Goal: Check status: Check status

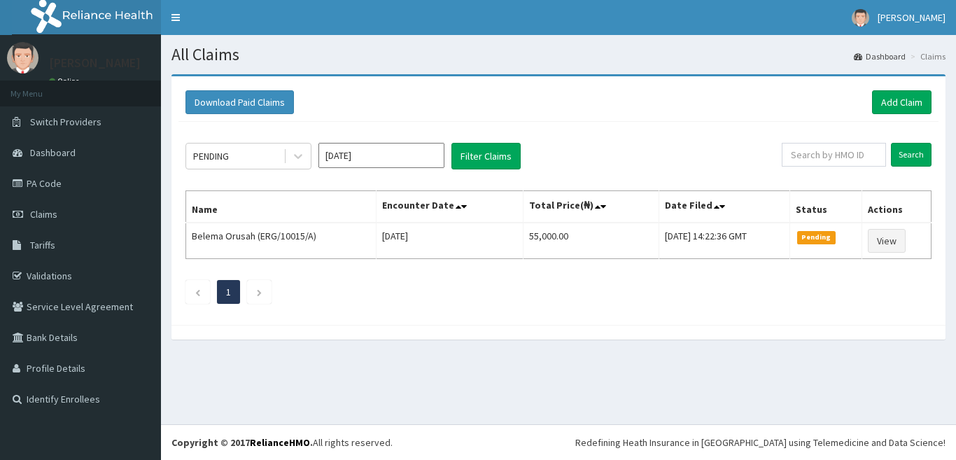
click at [372, 158] on input "[DATE]" at bounding box center [381, 155] width 126 height 25
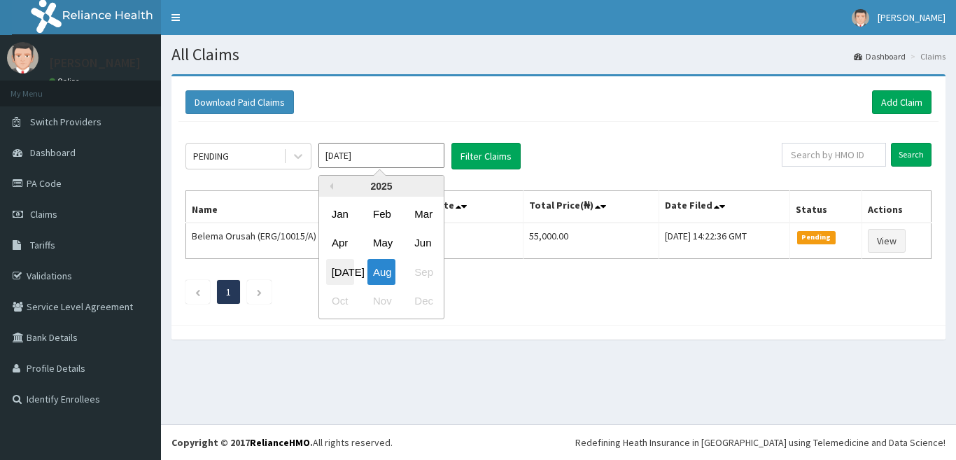
click at [338, 276] on div "[DATE]" at bounding box center [340, 272] width 28 height 26
type input "[DATE]"
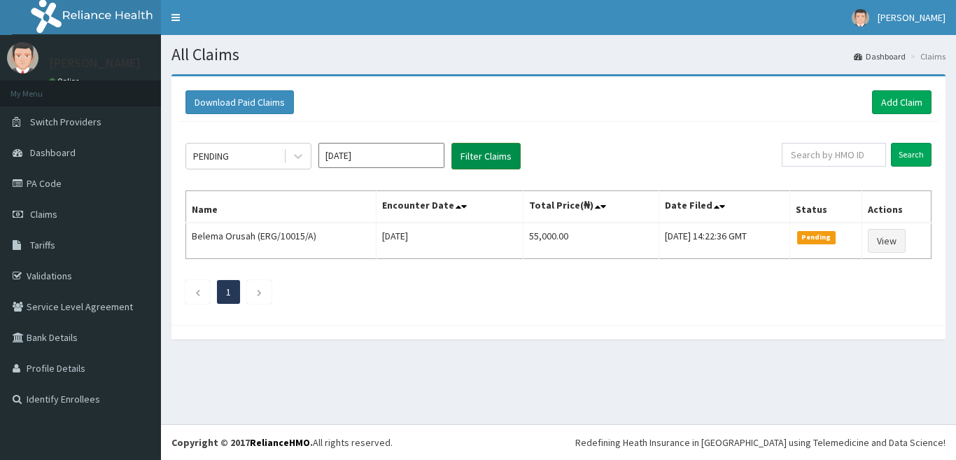
click at [493, 155] on button "Filter Claims" at bounding box center [485, 156] width 69 height 27
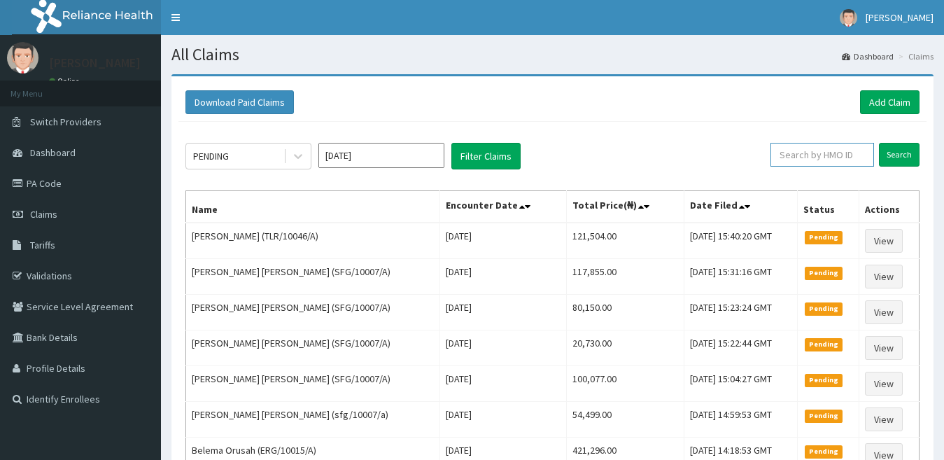
click at [824, 162] on input "text" at bounding box center [822, 155] width 104 height 24
paste input "ABP/10493/A"
click at [894, 158] on input "Search" at bounding box center [899, 155] width 41 height 24
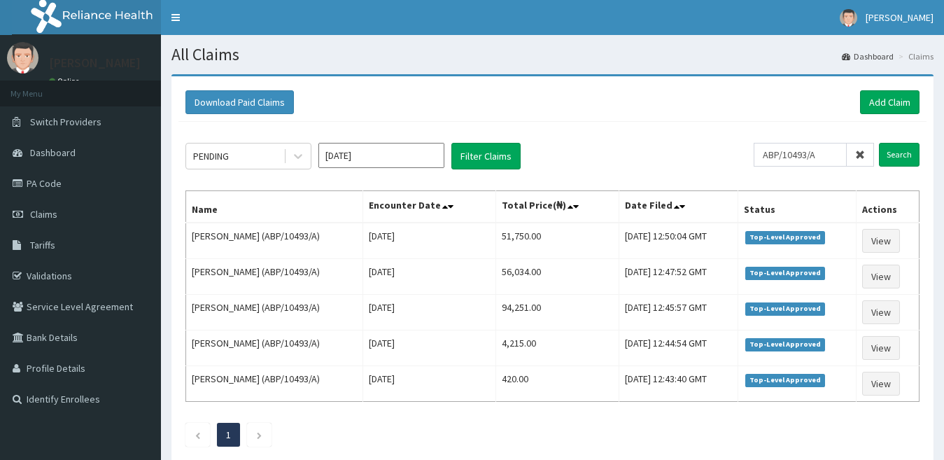
click at [905, 212] on th "Actions" at bounding box center [888, 207] width 63 height 32
click at [924, 331] on div "PENDING [DATE] Filter Claims ABP/10493/A Search Name Encounter Date Total Price…" at bounding box center [552, 291] width 748 height 339
drag, startPoint x: 828, startPoint y: 157, endPoint x: 755, endPoint y: 159, distance: 72.8
click at [755, 159] on div "PENDING [DATE] Filter Claims ABP/10493/A Search" at bounding box center [552, 156] width 734 height 27
paste input "TPE/10015"
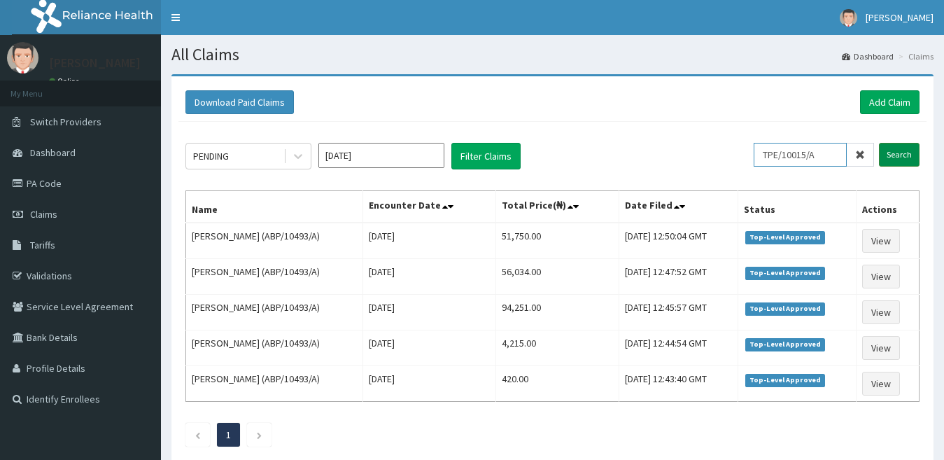
type input "TPE/10015/A"
click at [903, 156] on input "Search" at bounding box center [899, 155] width 41 height 24
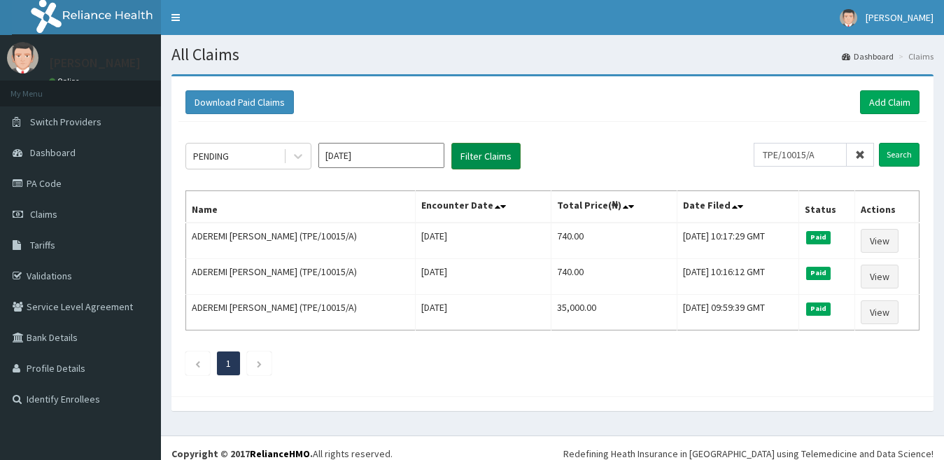
click at [484, 157] on button "Filter Claims" at bounding box center [485, 156] width 69 height 27
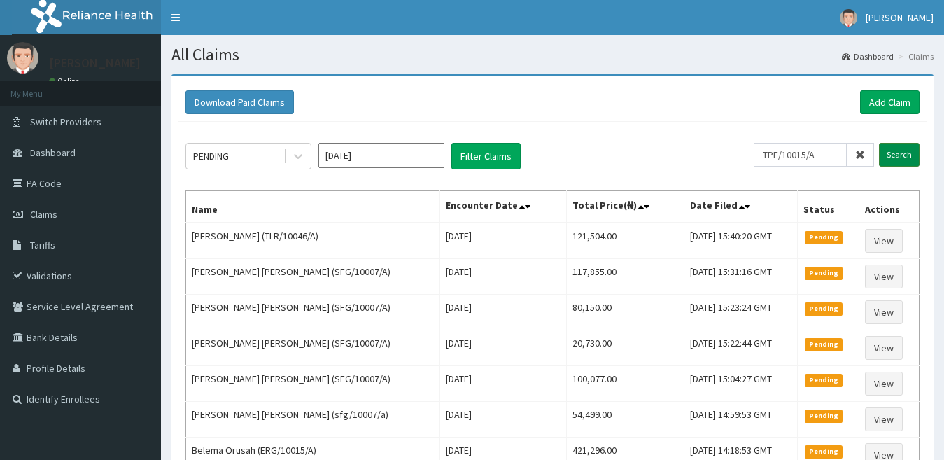
click at [882, 160] on input "Search" at bounding box center [899, 155] width 41 height 24
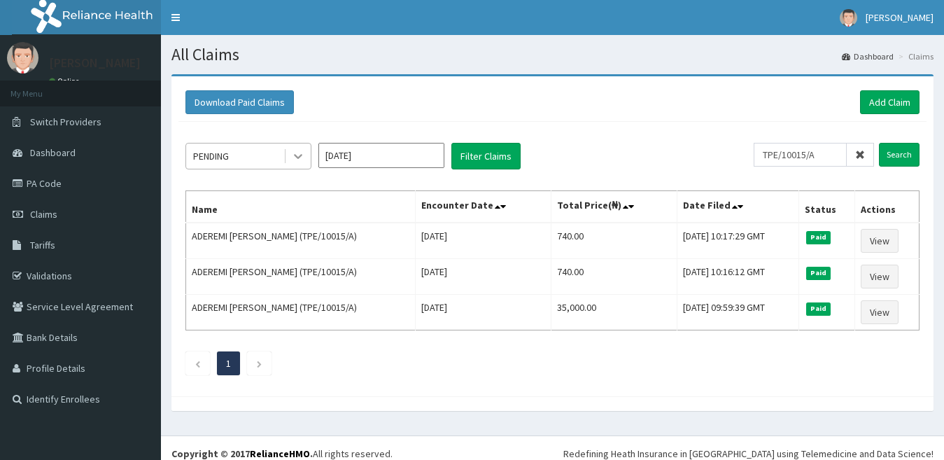
click at [301, 157] on icon at bounding box center [298, 156] width 14 height 14
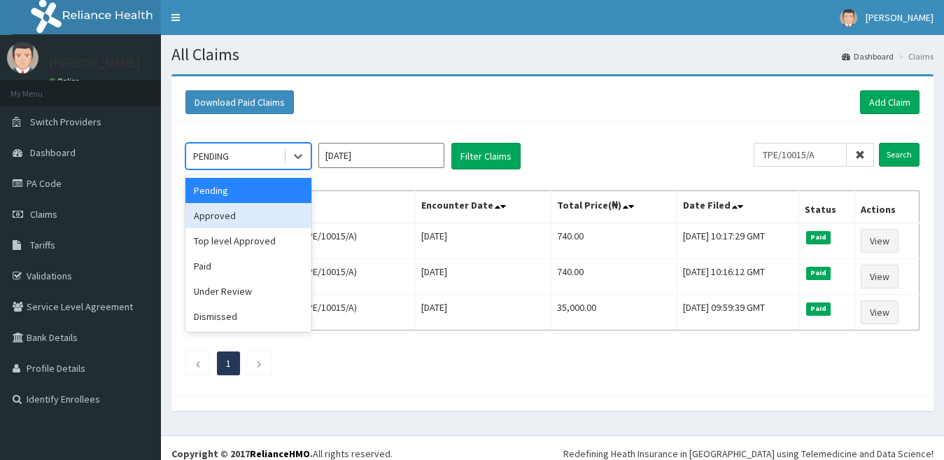
click at [274, 218] on div "Approved" at bounding box center [248, 215] width 126 height 25
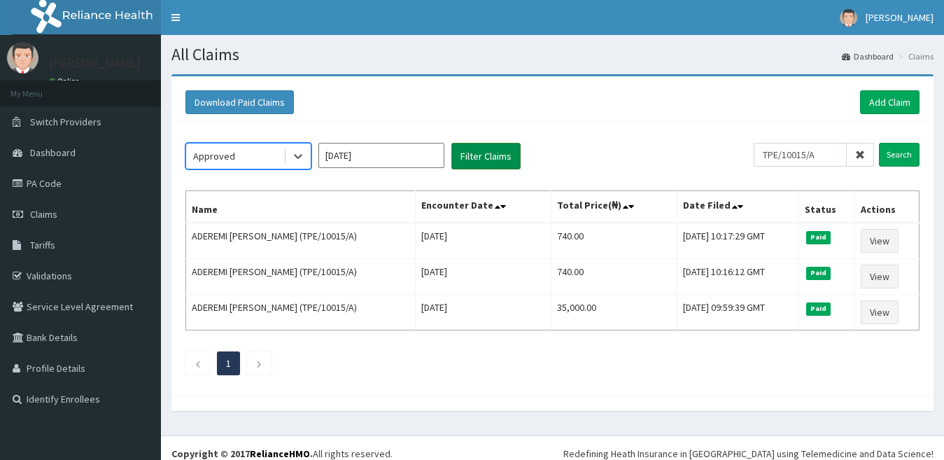
click at [484, 165] on button "Filter Claims" at bounding box center [485, 156] width 69 height 27
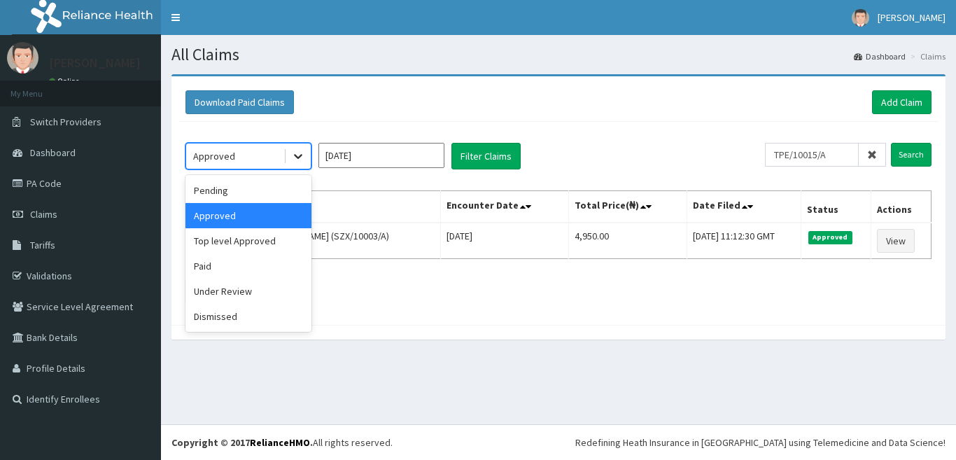
click at [293, 159] on icon at bounding box center [298, 156] width 14 height 14
click at [266, 244] on div "Top level Approved" at bounding box center [248, 240] width 126 height 25
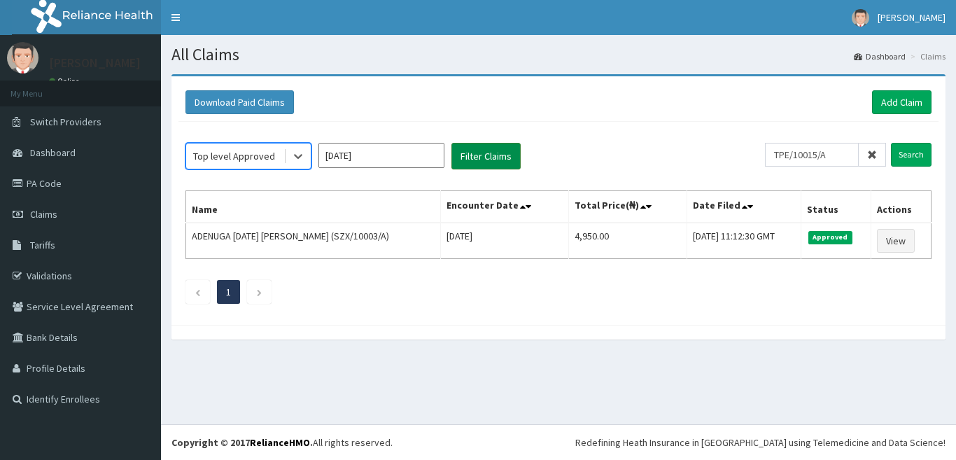
click at [483, 153] on button "Filter Claims" at bounding box center [485, 156] width 69 height 27
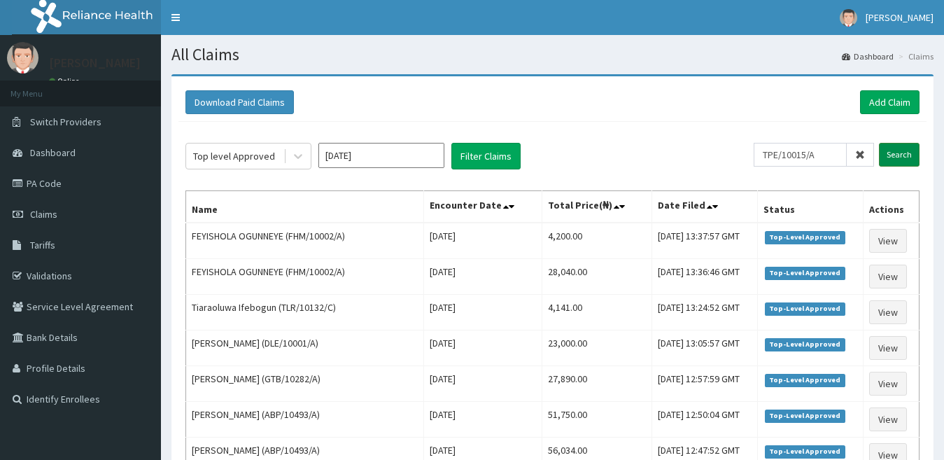
click at [881, 154] on input "Search" at bounding box center [899, 155] width 41 height 24
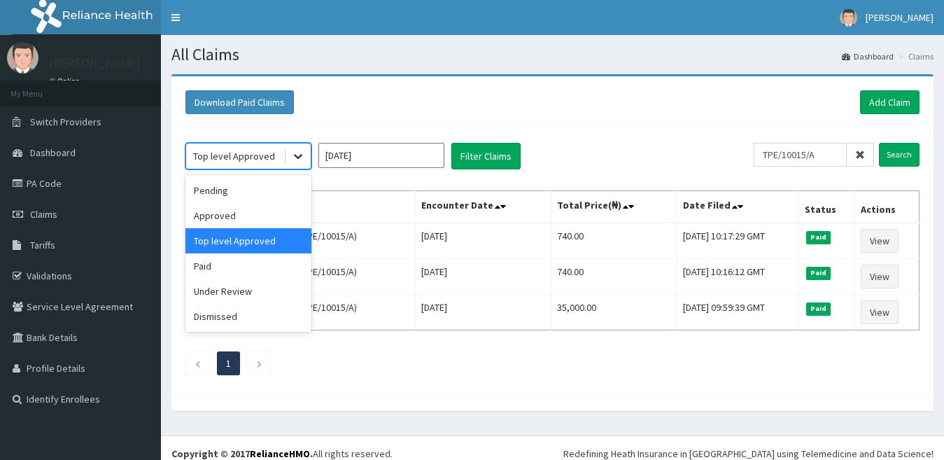
click at [301, 156] on icon at bounding box center [298, 156] width 14 height 14
click at [245, 274] on div "Paid" at bounding box center [248, 265] width 126 height 25
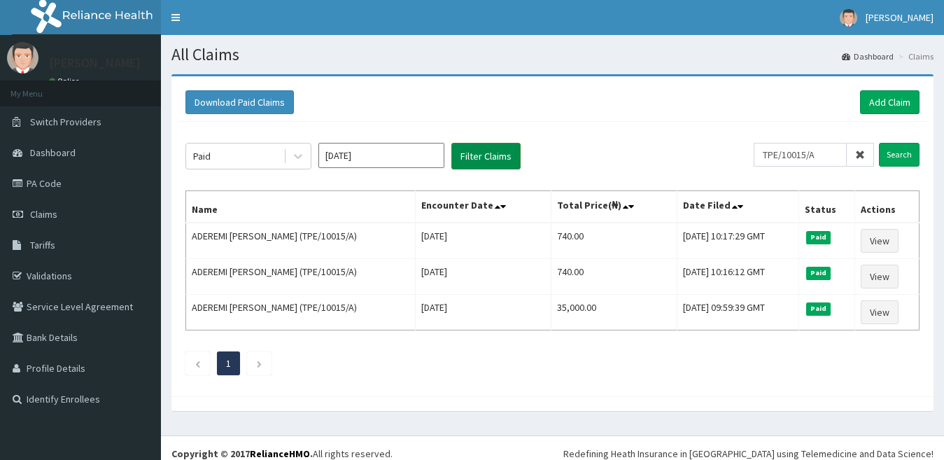
click at [488, 159] on button "Filter Claims" at bounding box center [485, 156] width 69 height 27
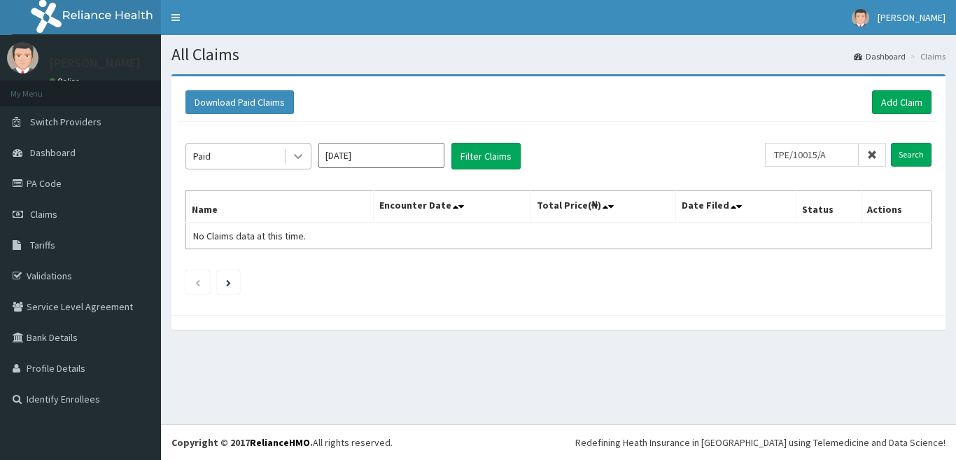
click at [288, 153] on div at bounding box center [298, 155] width 25 height 25
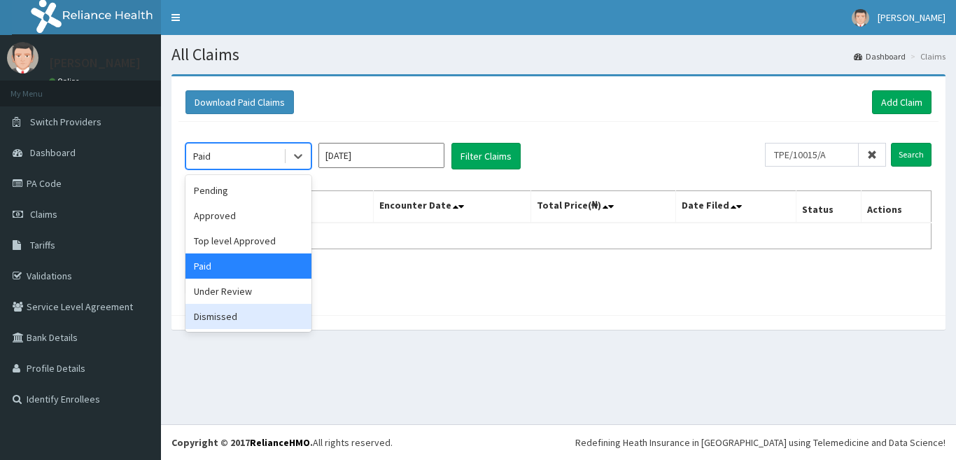
click at [201, 306] on div "Dismissed" at bounding box center [248, 316] width 126 height 25
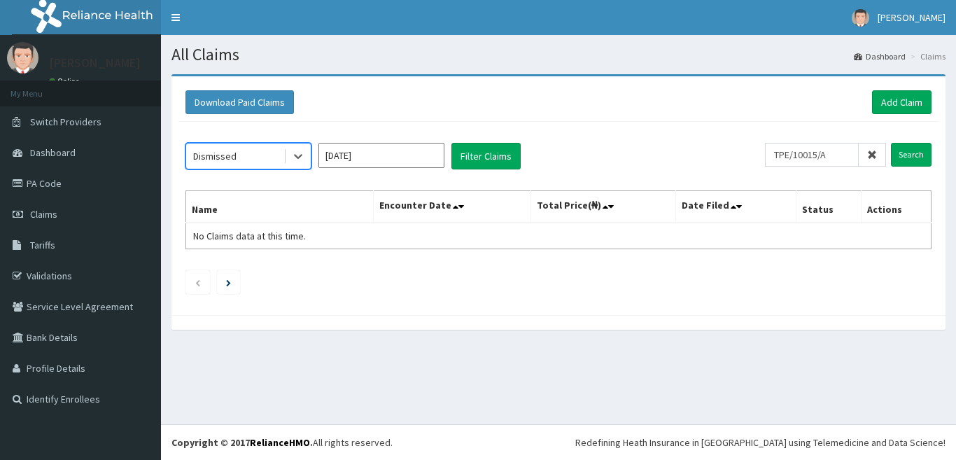
click at [283, 160] on div "Dismissed" at bounding box center [234, 156] width 97 height 22
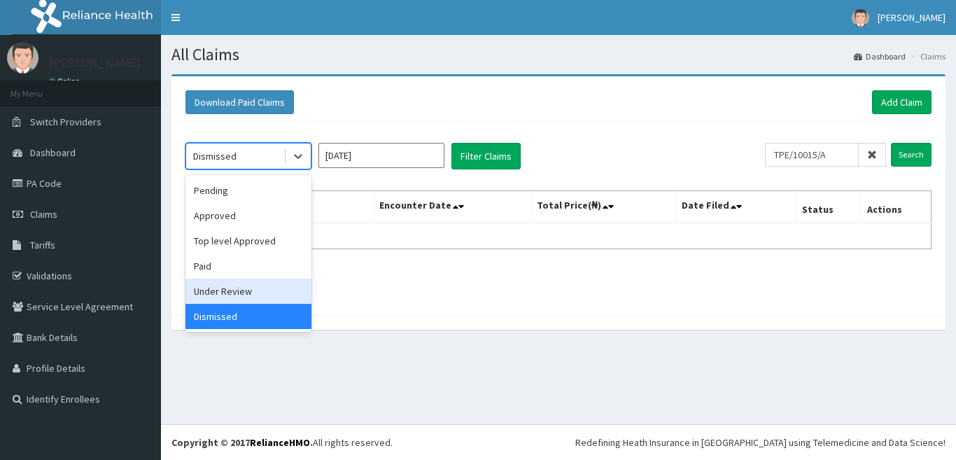
click at [228, 293] on div "Under Review" at bounding box center [248, 291] width 126 height 25
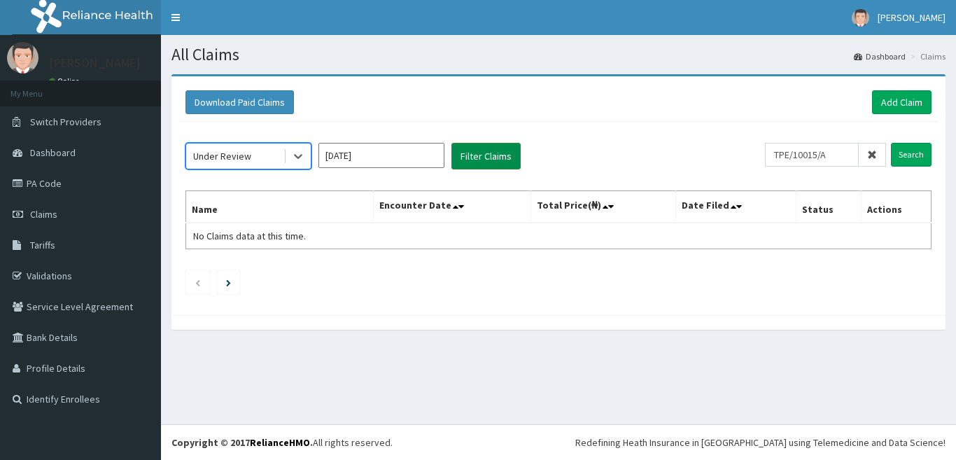
click at [505, 158] on button "Filter Claims" at bounding box center [485, 156] width 69 height 27
click at [508, 149] on button "Filter Claims" at bounding box center [485, 156] width 69 height 27
click at [875, 152] on icon at bounding box center [872, 155] width 10 height 10
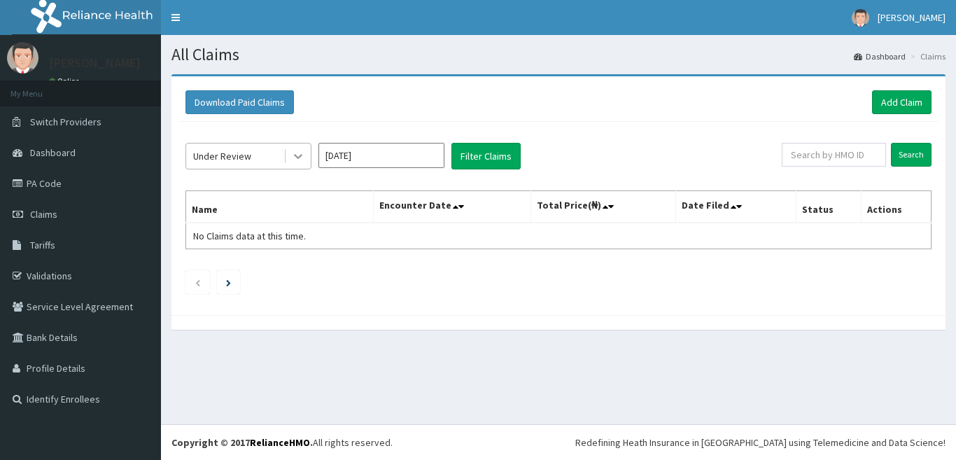
click at [303, 162] on icon at bounding box center [298, 156] width 14 height 14
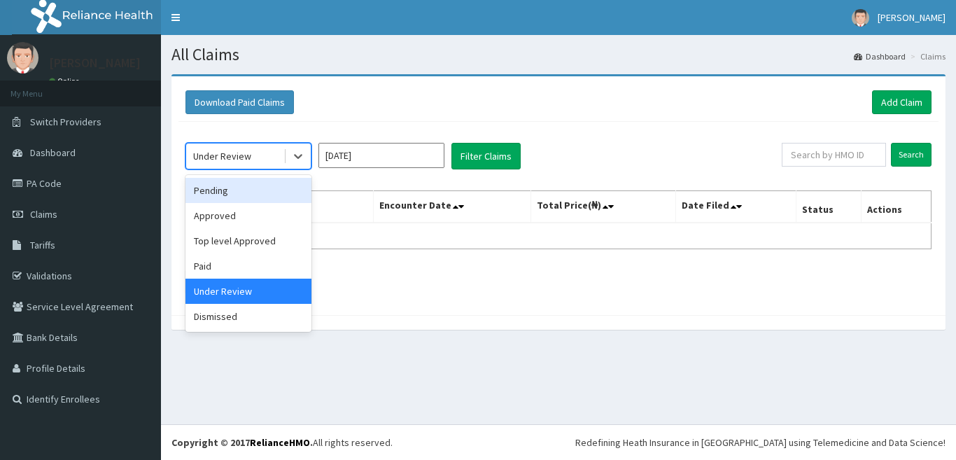
click at [254, 202] on div "Pending" at bounding box center [248, 190] width 126 height 25
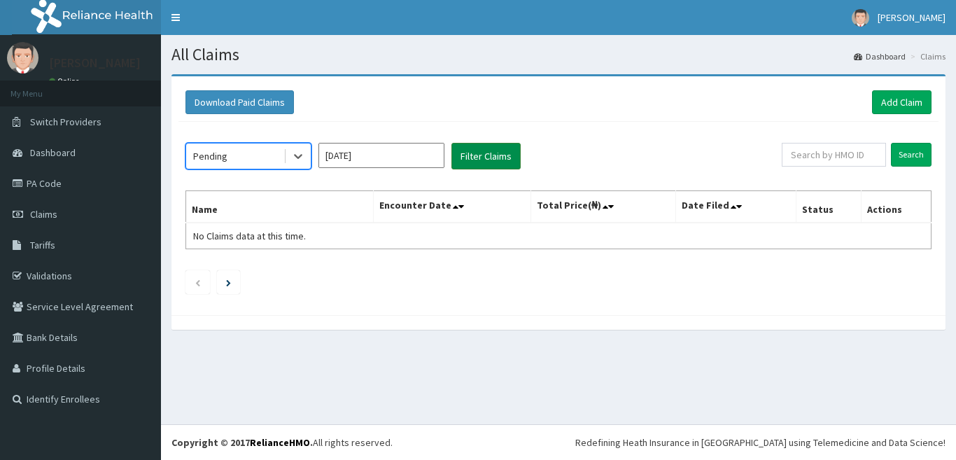
click at [494, 158] on button "Filter Claims" at bounding box center [485, 156] width 69 height 27
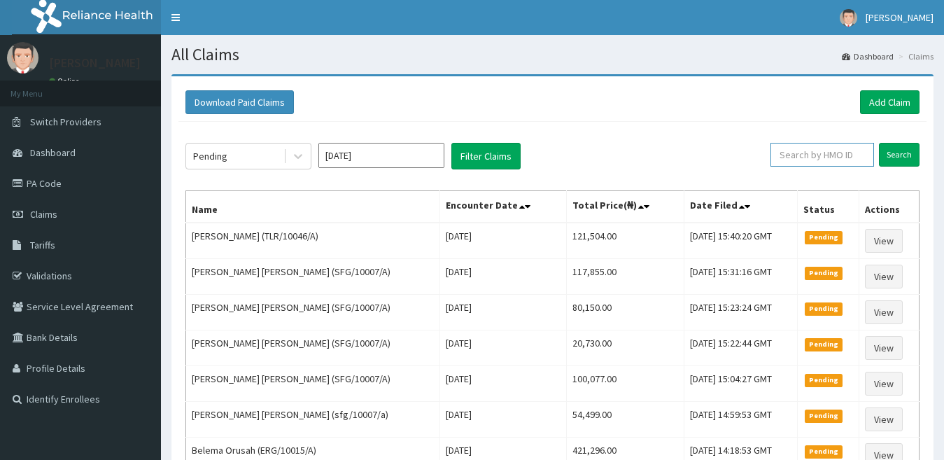
click at [792, 153] on input "text" at bounding box center [822, 155] width 104 height 24
paste input "TPE/10015/A"
type input "TPE/10015/A"
click at [899, 157] on input "Search" at bounding box center [899, 155] width 41 height 24
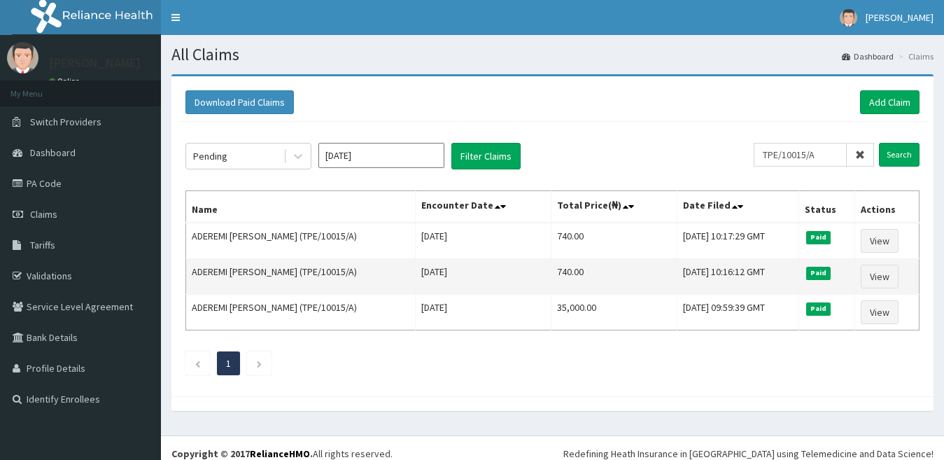
drag, startPoint x: 885, startPoint y: 359, endPoint x: 777, endPoint y: 291, distance: 127.4
click at [884, 358] on ul "1" at bounding box center [552, 363] width 734 height 24
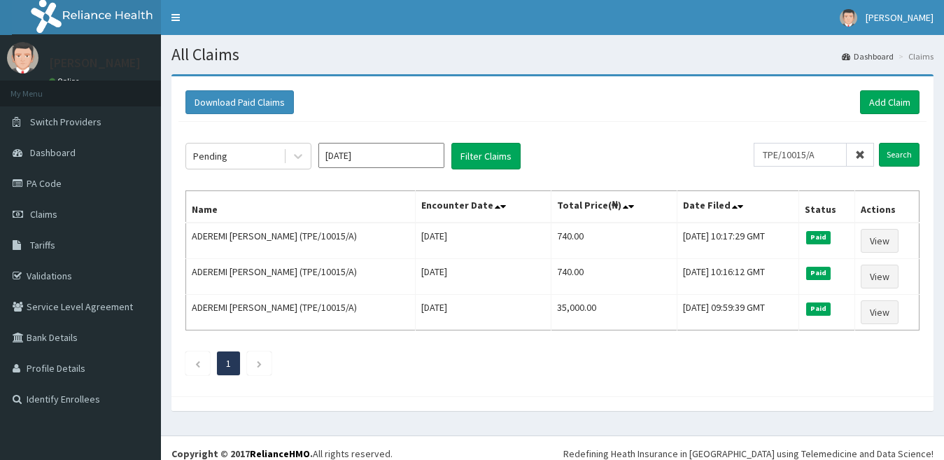
click at [864, 153] on icon at bounding box center [860, 155] width 10 height 10
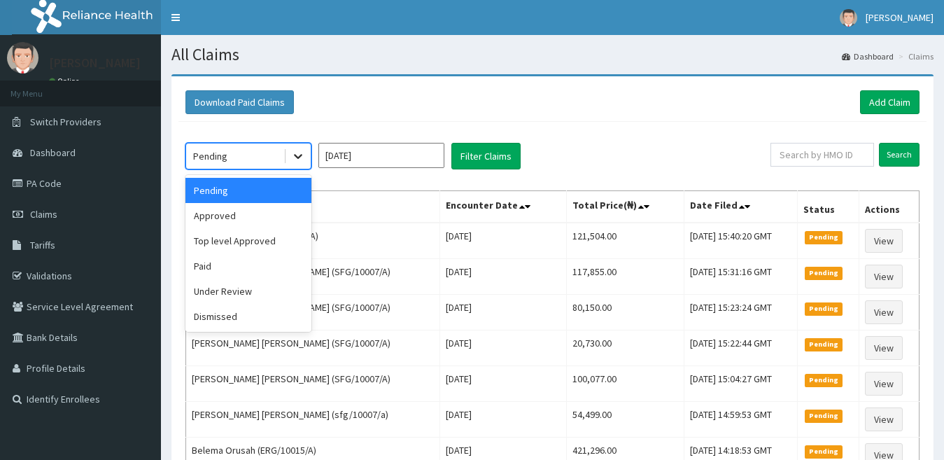
click at [301, 158] on icon at bounding box center [298, 156] width 14 height 14
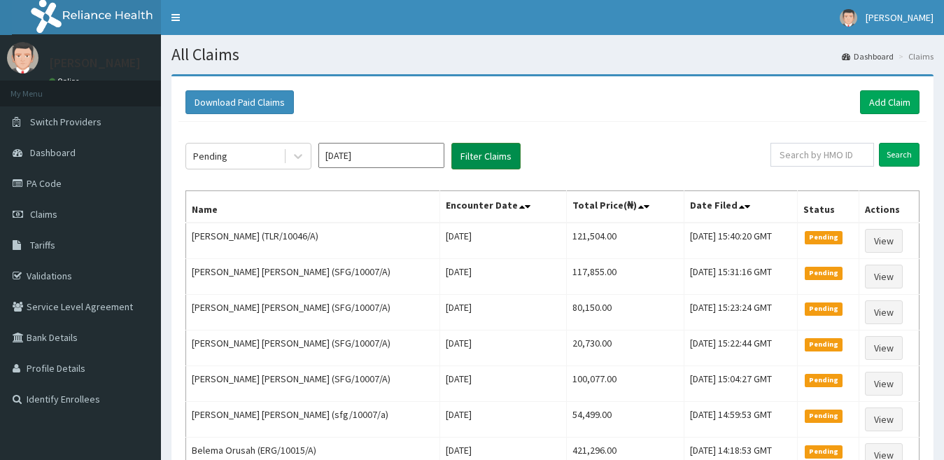
click at [512, 153] on button "Filter Claims" at bounding box center [485, 156] width 69 height 27
click at [507, 152] on button "Filter Claims" at bounding box center [485, 156] width 69 height 27
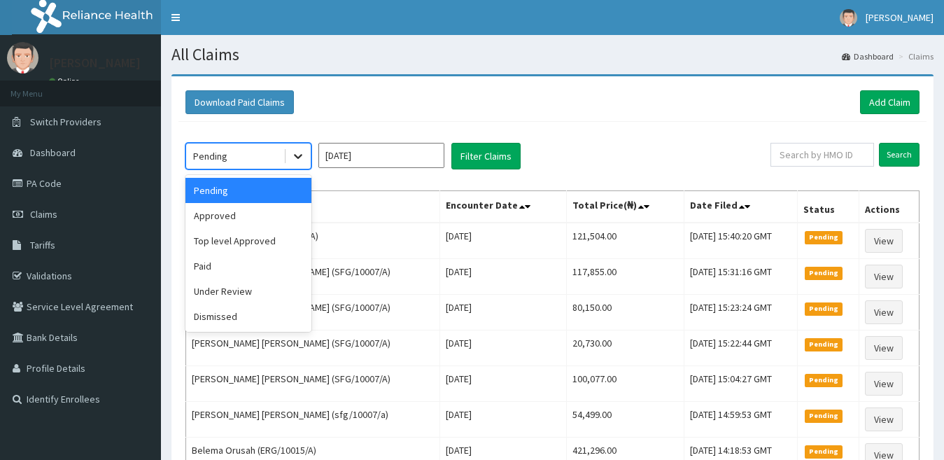
click at [302, 157] on icon at bounding box center [298, 156] width 14 height 14
click at [251, 220] on div "Approved" at bounding box center [248, 215] width 126 height 25
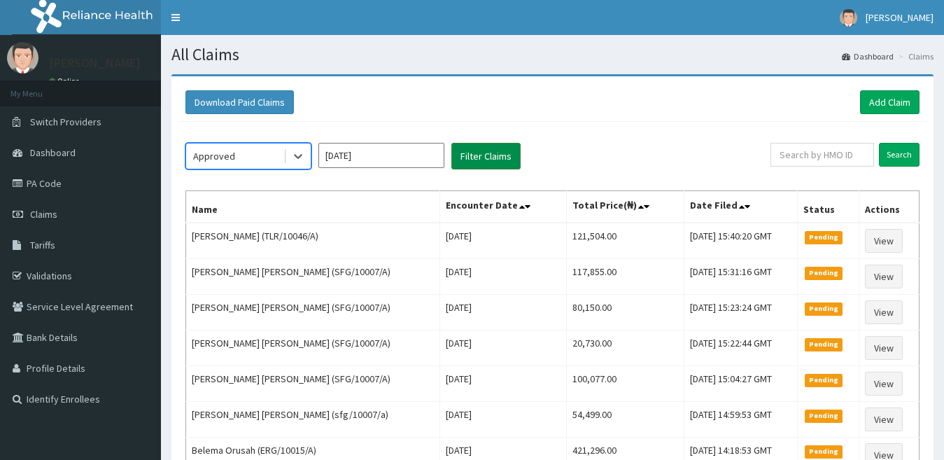
click at [497, 167] on button "Filter Claims" at bounding box center [485, 156] width 69 height 27
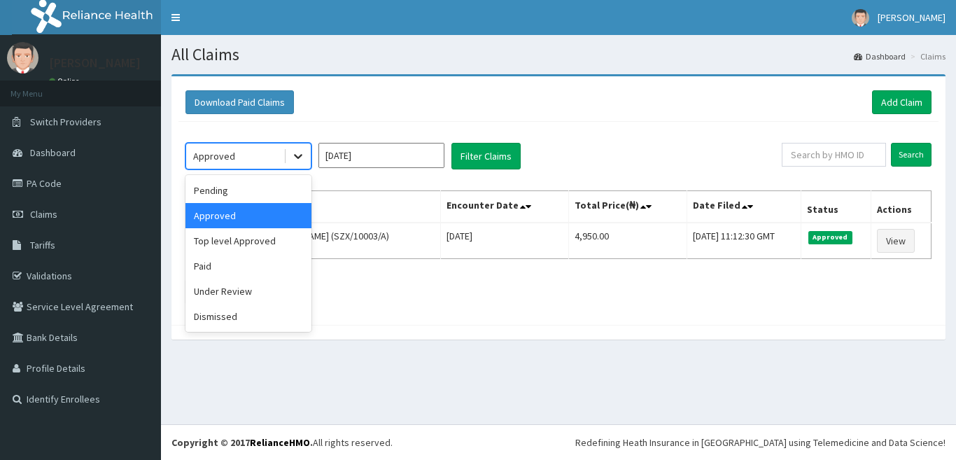
click at [297, 153] on icon at bounding box center [298, 156] width 14 height 14
click at [269, 241] on div "Top level Approved" at bounding box center [248, 240] width 126 height 25
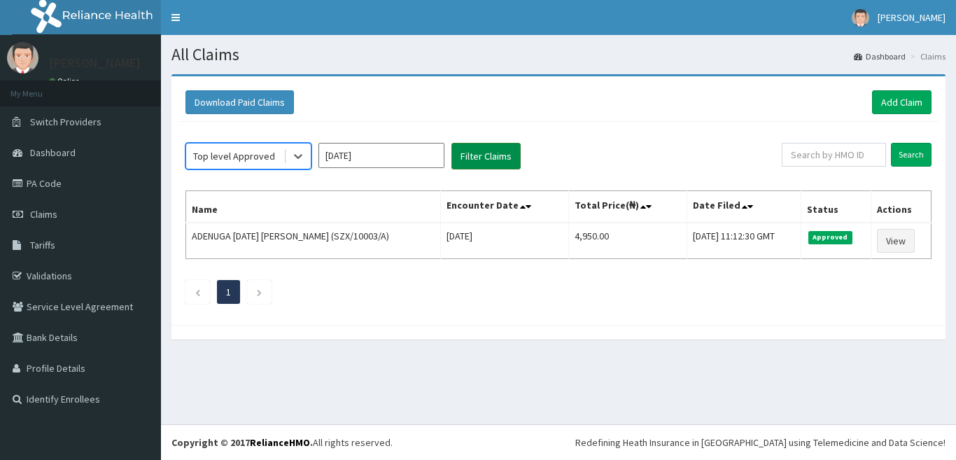
click at [474, 159] on button "Filter Claims" at bounding box center [485, 156] width 69 height 27
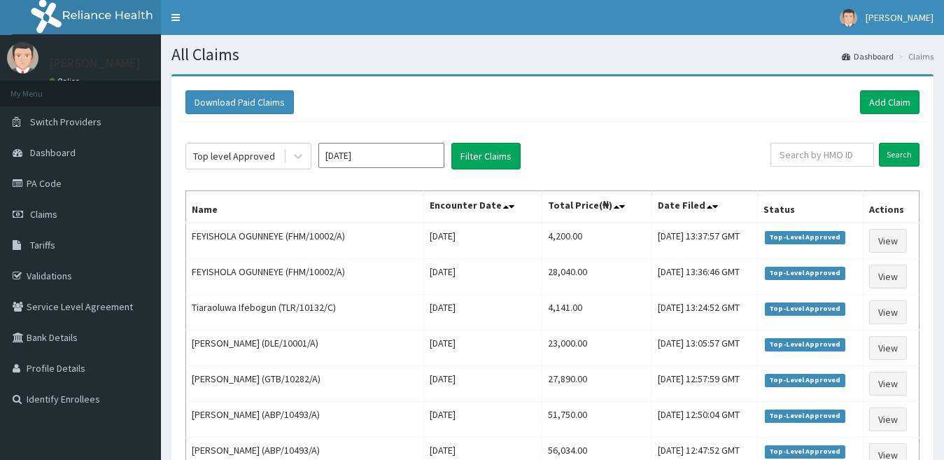
click at [316, 157] on div "Top level Approved [DATE] Filter Claims" at bounding box center [477, 156] width 585 height 27
click at [305, 160] on div at bounding box center [298, 155] width 25 height 25
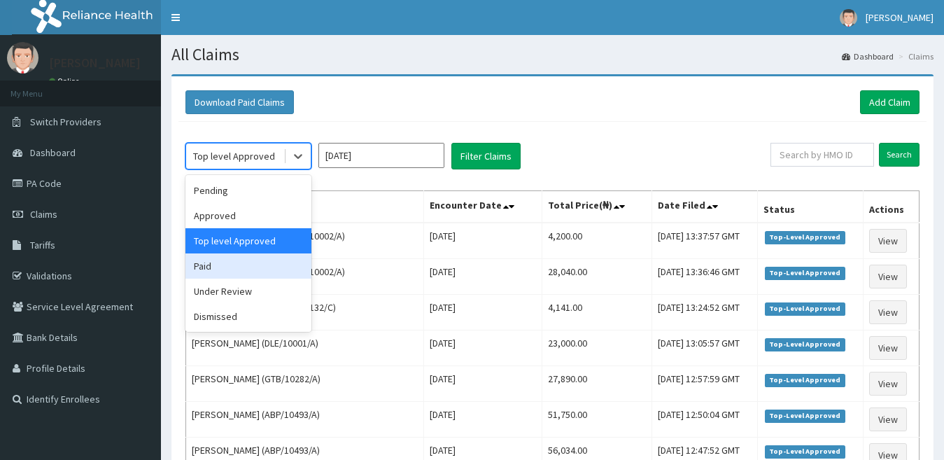
click at [228, 272] on div "Paid" at bounding box center [248, 265] width 126 height 25
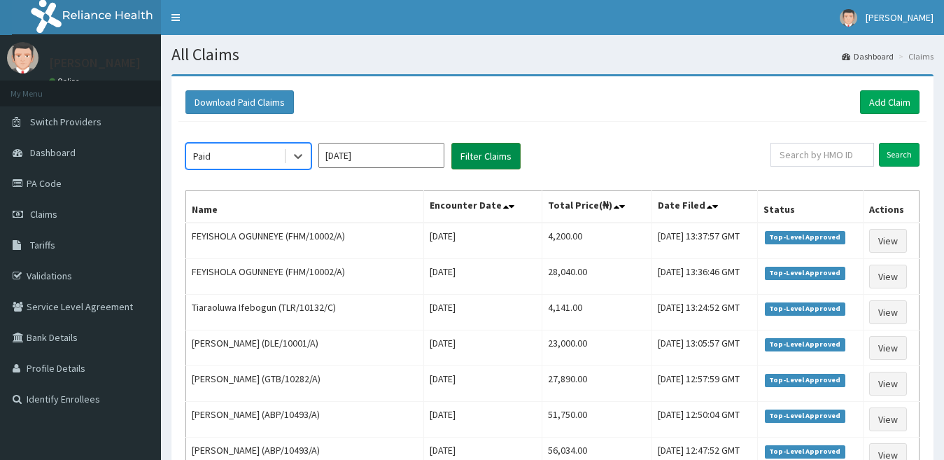
click at [488, 160] on button "Filter Claims" at bounding box center [485, 156] width 69 height 27
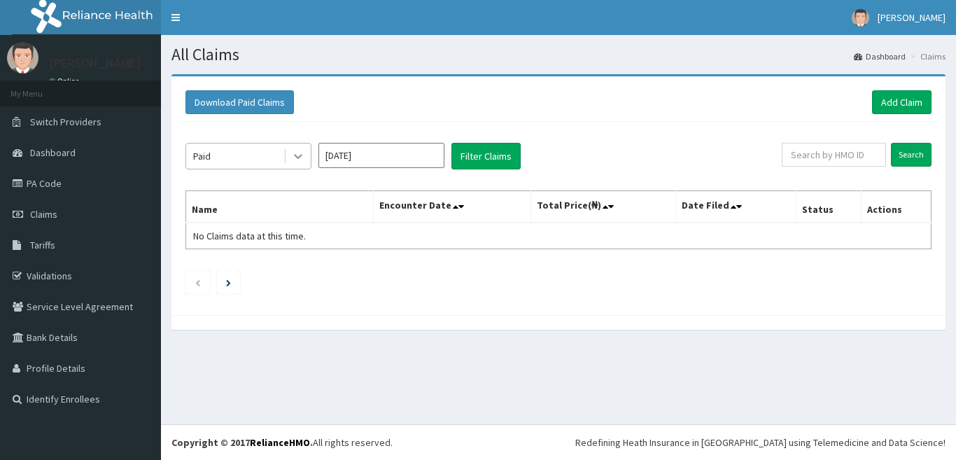
click at [295, 160] on icon at bounding box center [298, 156] width 14 height 14
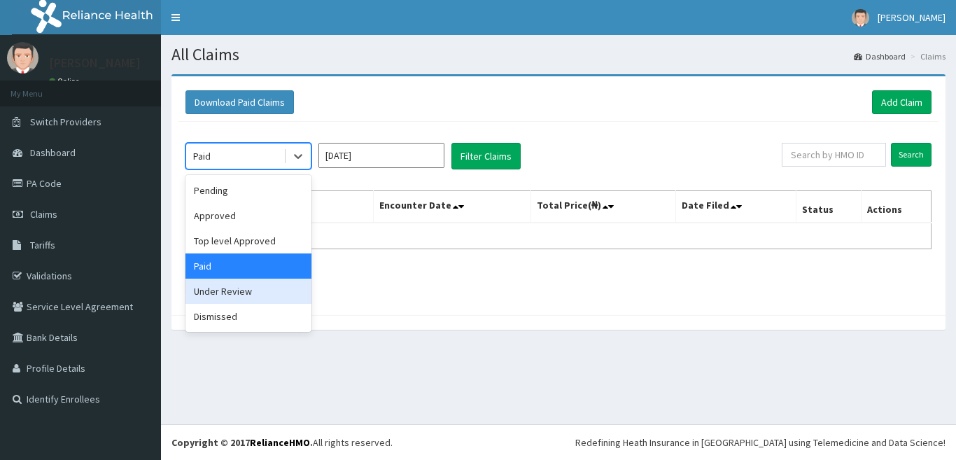
click at [250, 286] on div "Under Review" at bounding box center [248, 291] width 126 height 25
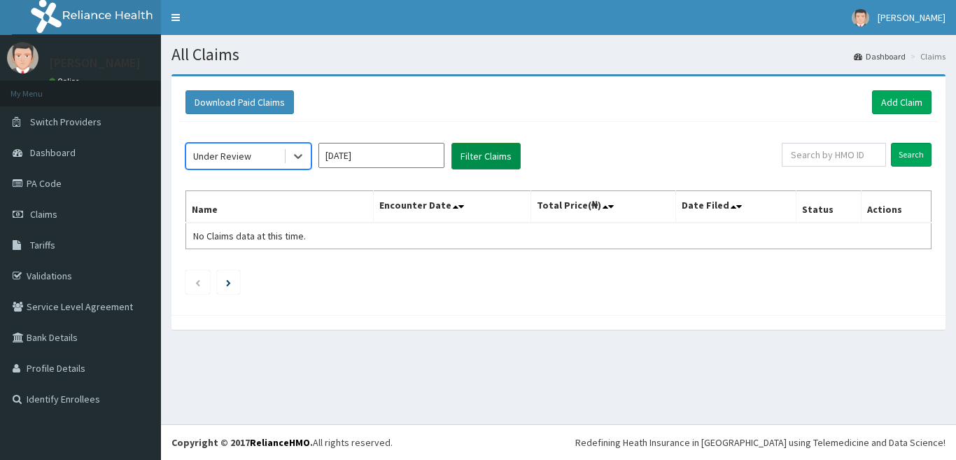
click at [495, 165] on button "Filter Claims" at bounding box center [485, 156] width 69 height 27
click at [494, 160] on button "Filter Claims" at bounding box center [485, 156] width 69 height 27
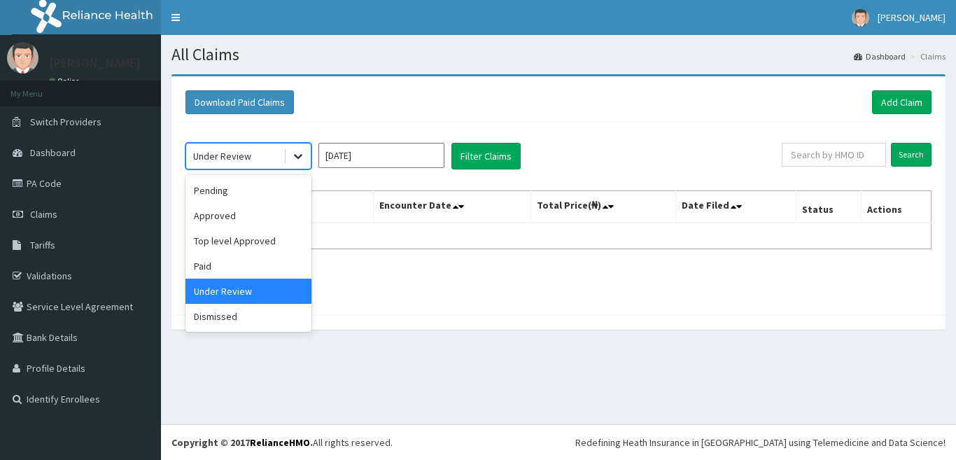
click at [302, 162] on icon at bounding box center [298, 156] width 14 height 14
click at [232, 276] on div "Paid" at bounding box center [248, 265] width 126 height 25
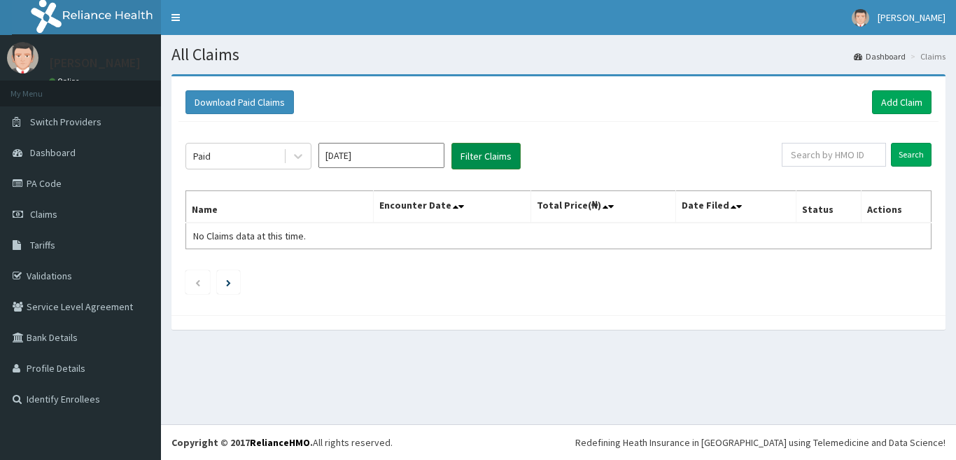
click at [489, 162] on button "Filter Claims" at bounding box center [485, 156] width 69 height 27
click at [300, 159] on icon at bounding box center [298, 156] width 14 height 14
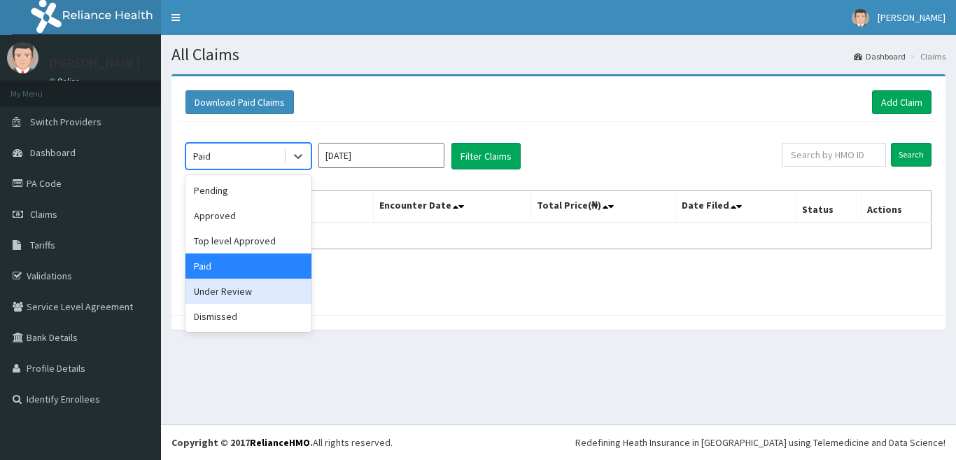
click at [206, 295] on div "Under Review" at bounding box center [248, 291] width 126 height 25
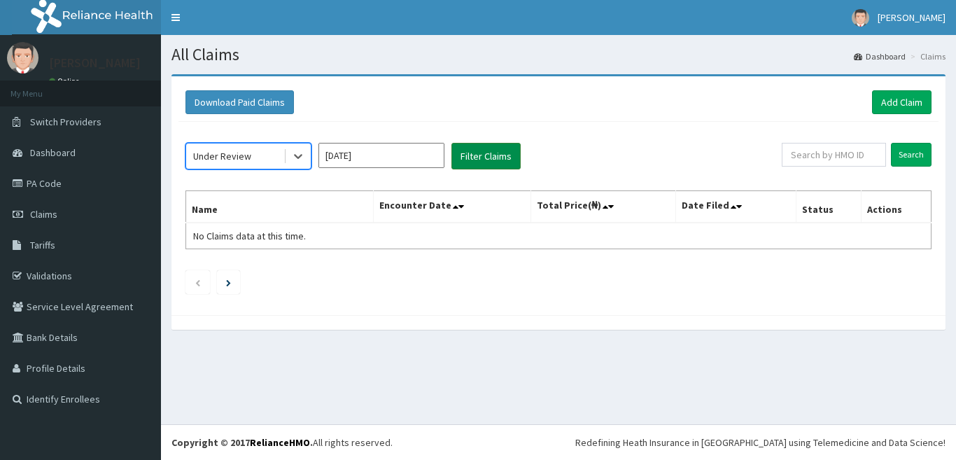
click at [474, 145] on button "Filter Claims" at bounding box center [485, 156] width 69 height 27
click at [305, 158] on div at bounding box center [298, 155] width 25 height 25
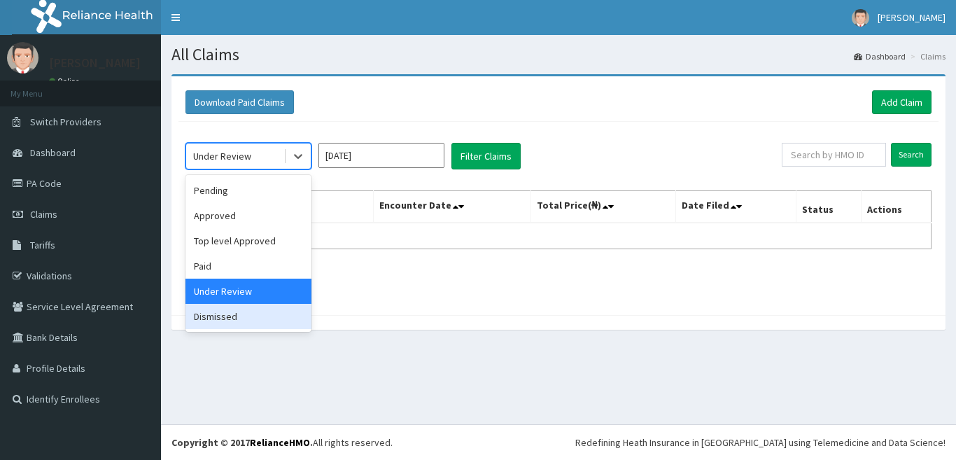
click at [216, 316] on div "Dismissed" at bounding box center [248, 316] width 126 height 25
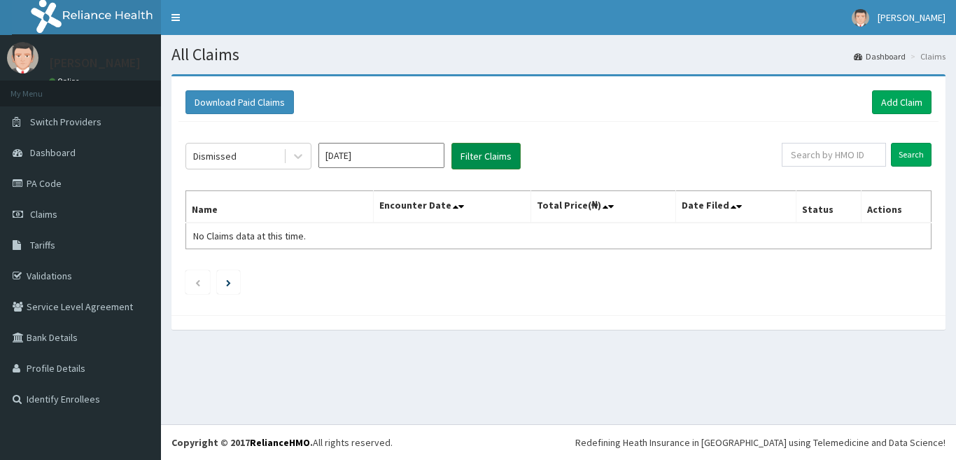
click at [495, 146] on button "Filter Claims" at bounding box center [485, 156] width 69 height 27
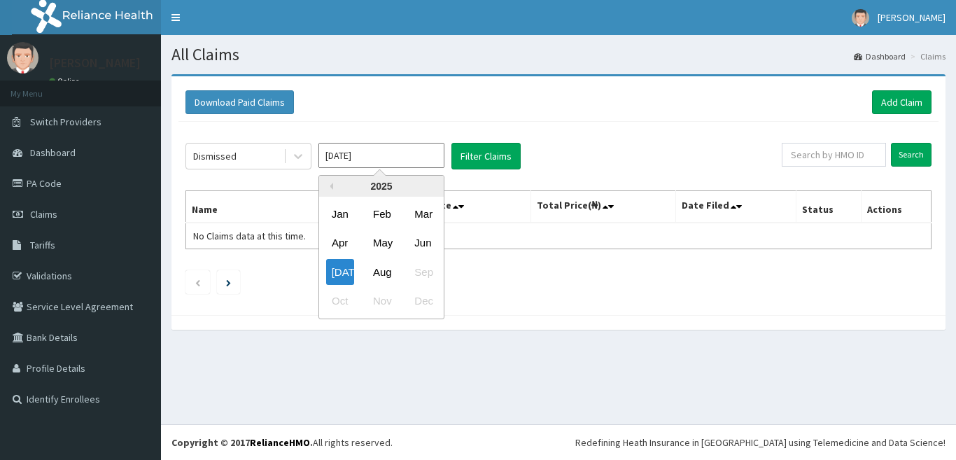
click at [355, 156] on input "[DATE]" at bounding box center [381, 155] width 126 height 25
click at [383, 269] on div "Aug" at bounding box center [381, 272] width 28 height 26
type input "[DATE]"
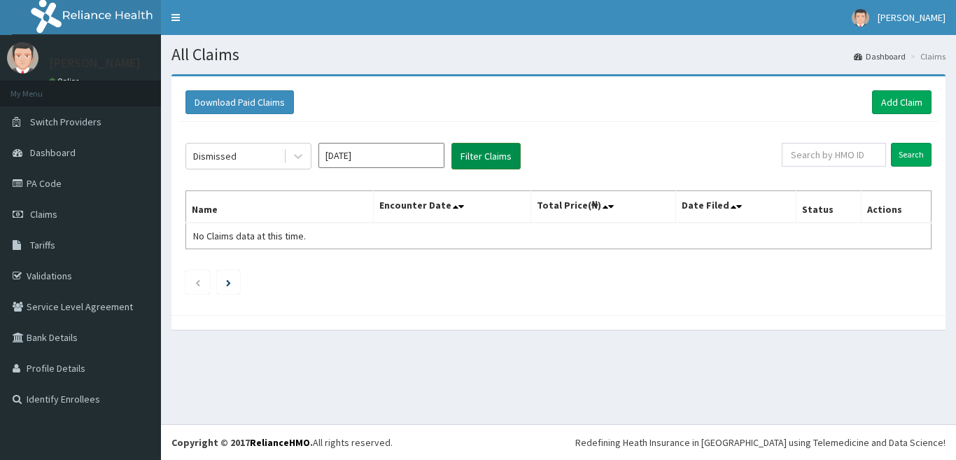
click at [481, 158] on button "Filter Claims" at bounding box center [485, 156] width 69 height 27
click at [298, 158] on icon at bounding box center [298, 157] width 8 height 5
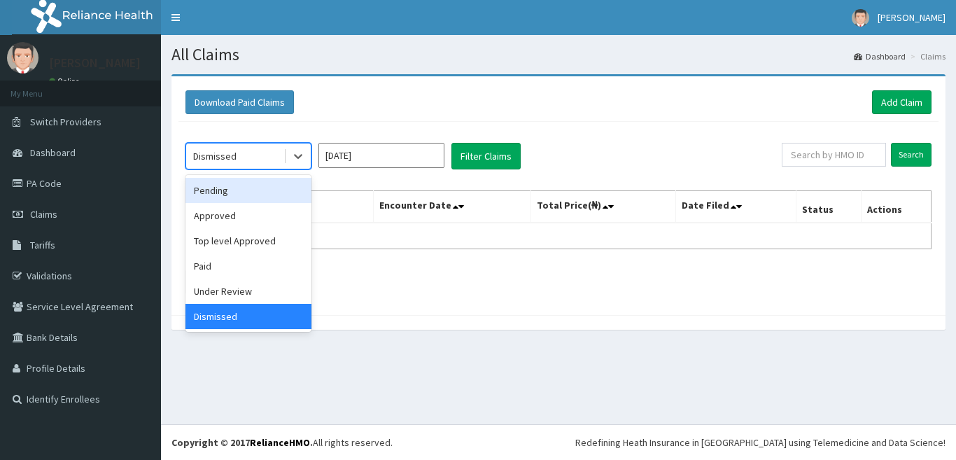
click at [211, 194] on div "Pending" at bounding box center [248, 190] width 126 height 25
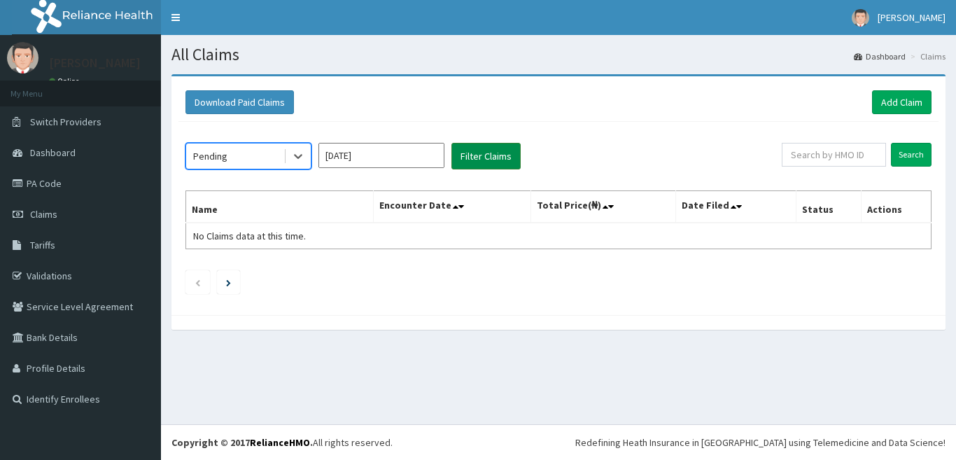
click at [472, 153] on button "Filter Claims" at bounding box center [485, 156] width 69 height 27
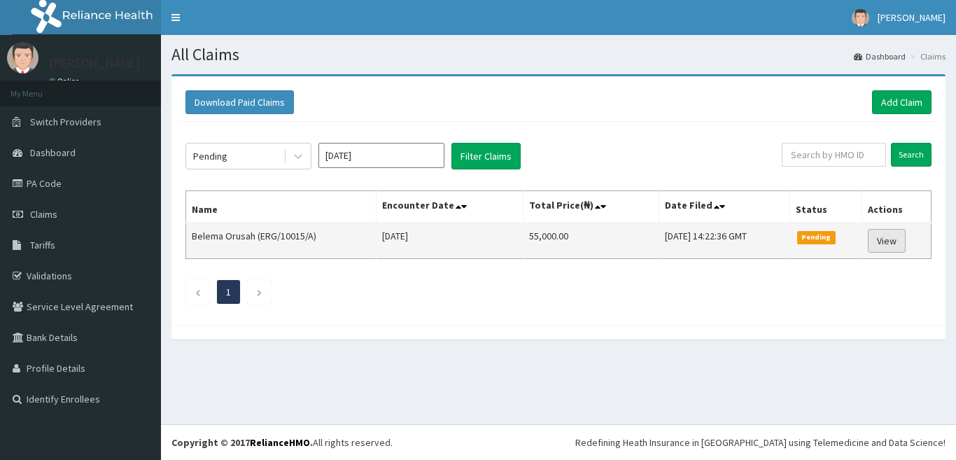
click at [899, 241] on link "View" at bounding box center [887, 241] width 38 height 24
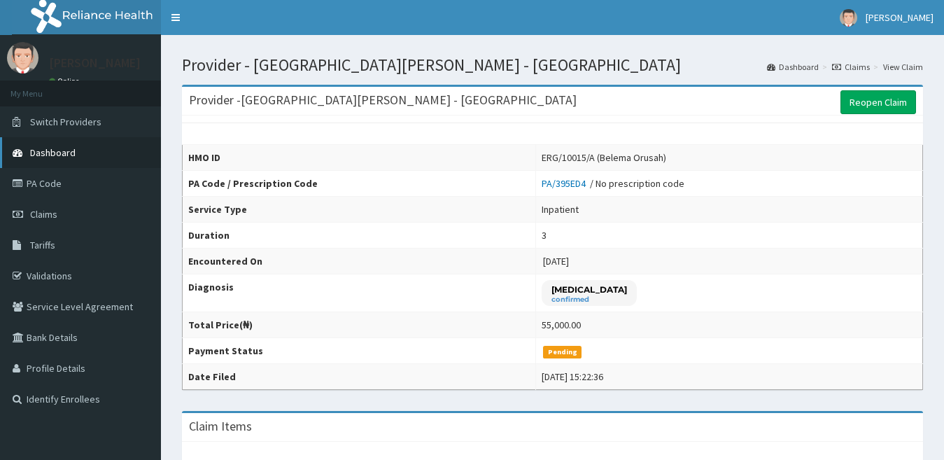
click at [59, 158] on span "Dashboard" at bounding box center [52, 152] width 45 height 13
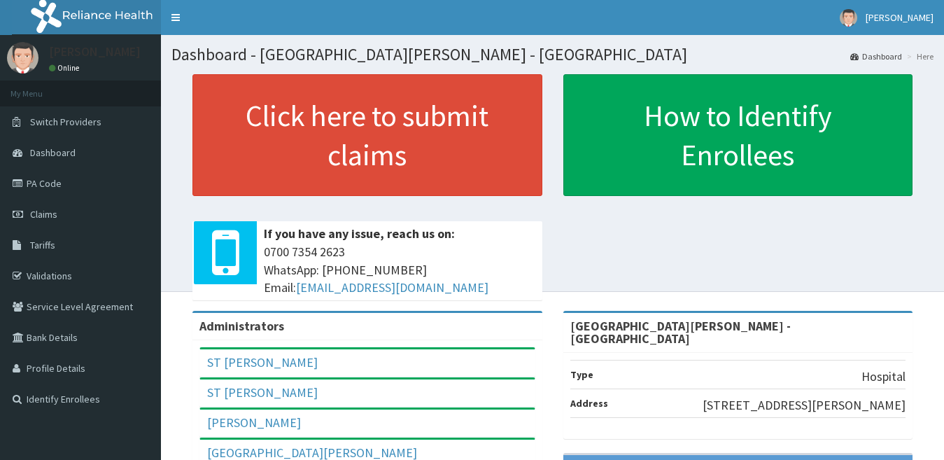
click at [35, 180] on link "PA Code" at bounding box center [80, 183] width 161 height 31
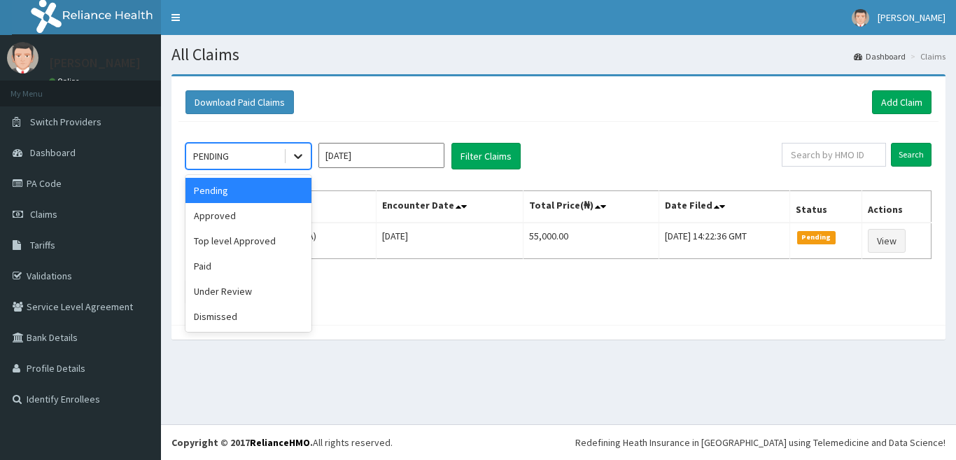
click at [300, 149] on icon at bounding box center [298, 156] width 14 height 14
click at [203, 218] on div "Approved" at bounding box center [248, 215] width 126 height 25
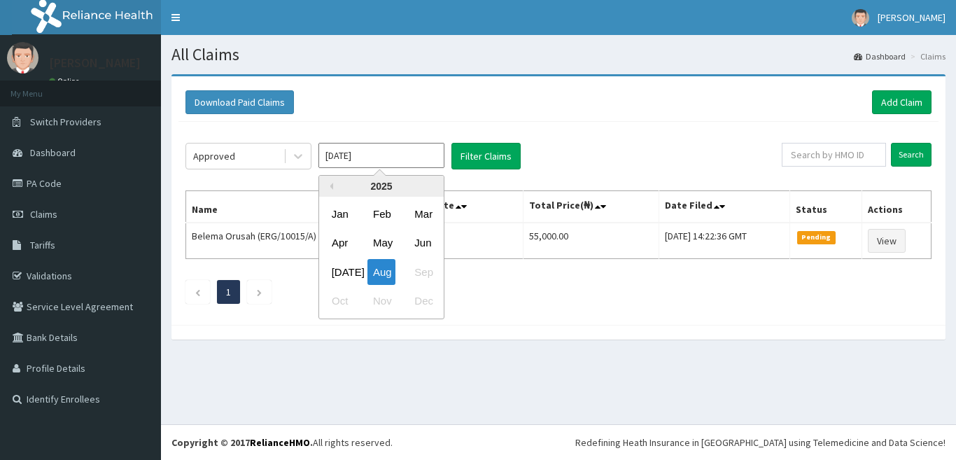
click at [390, 157] on input "[DATE]" at bounding box center [381, 155] width 126 height 25
click at [341, 264] on div "[DATE]" at bounding box center [340, 272] width 28 height 26
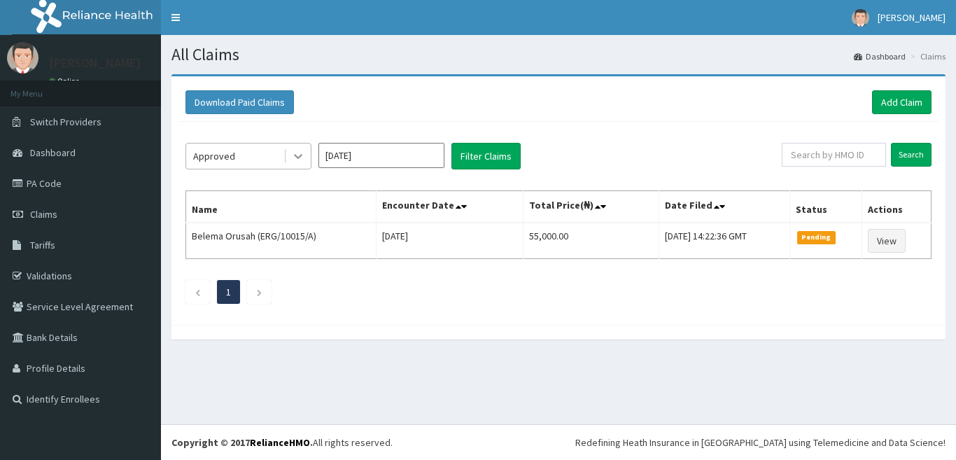
click at [301, 157] on icon at bounding box center [298, 156] width 14 height 14
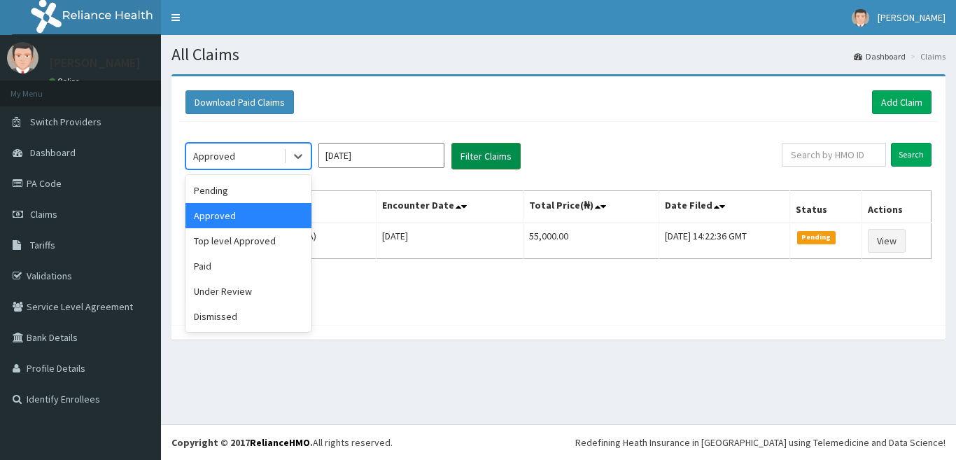
click at [477, 157] on button "Filter Claims" at bounding box center [485, 156] width 69 height 27
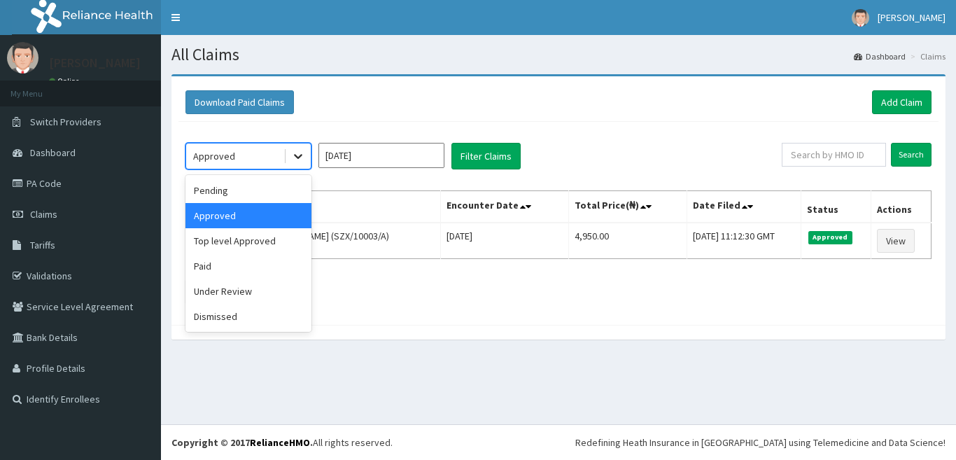
click at [297, 150] on icon at bounding box center [298, 156] width 14 height 14
click at [245, 192] on div "Pending" at bounding box center [248, 190] width 126 height 25
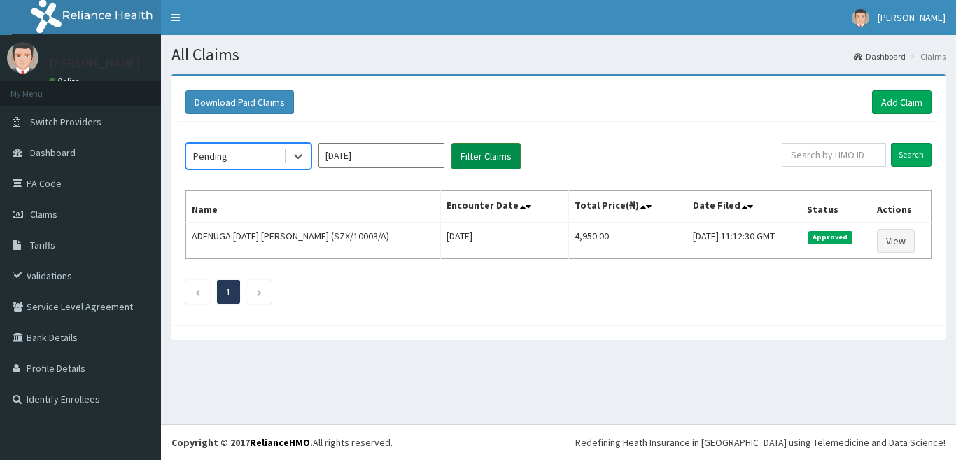
click at [486, 156] on button "Filter Claims" at bounding box center [485, 156] width 69 height 27
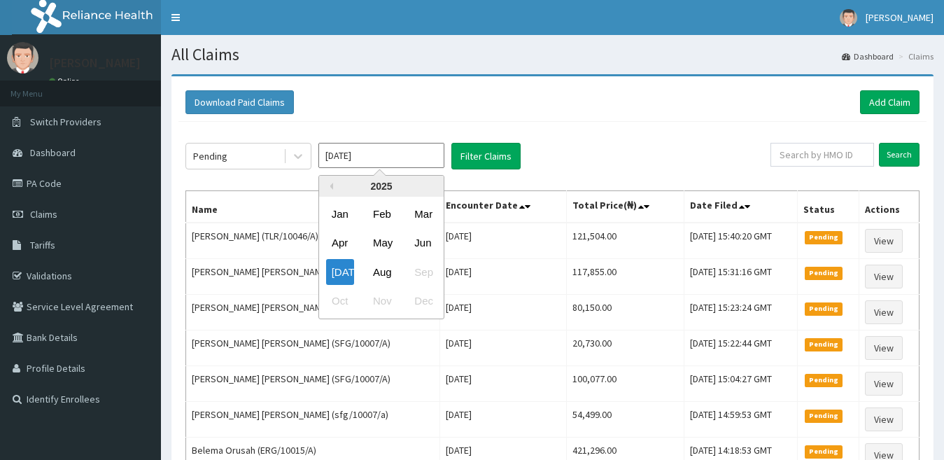
click at [341, 158] on input "[DATE]" at bounding box center [381, 155] width 126 height 25
drag, startPoint x: 375, startPoint y: 269, endPoint x: 403, endPoint y: 220, distance: 56.4
click at [376, 269] on div "Aug" at bounding box center [381, 272] width 28 height 26
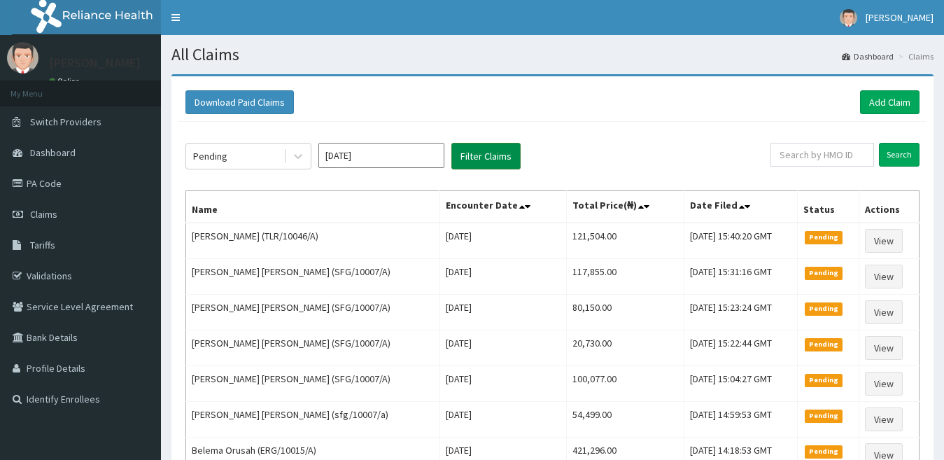
click at [488, 157] on button "Filter Claims" at bounding box center [485, 156] width 69 height 27
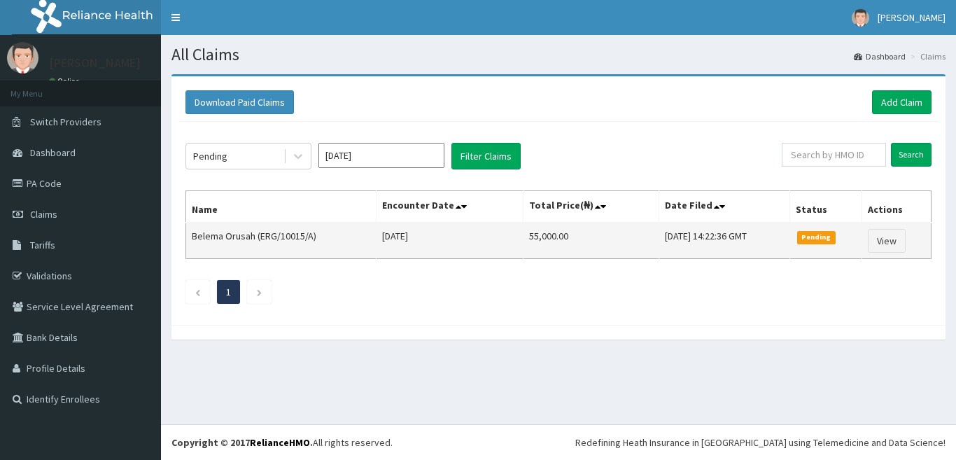
click at [257, 235] on td "Belema Orusah (ERG/10015/A)" at bounding box center [281, 241] width 190 height 36
drag, startPoint x: 259, startPoint y: 234, endPoint x: 311, endPoint y: 239, distance: 52.7
click at [311, 239] on td "Belema Orusah (ERG/10015/A)" at bounding box center [281, 241] width 190 height 36
copy td "ERG/10015/A"
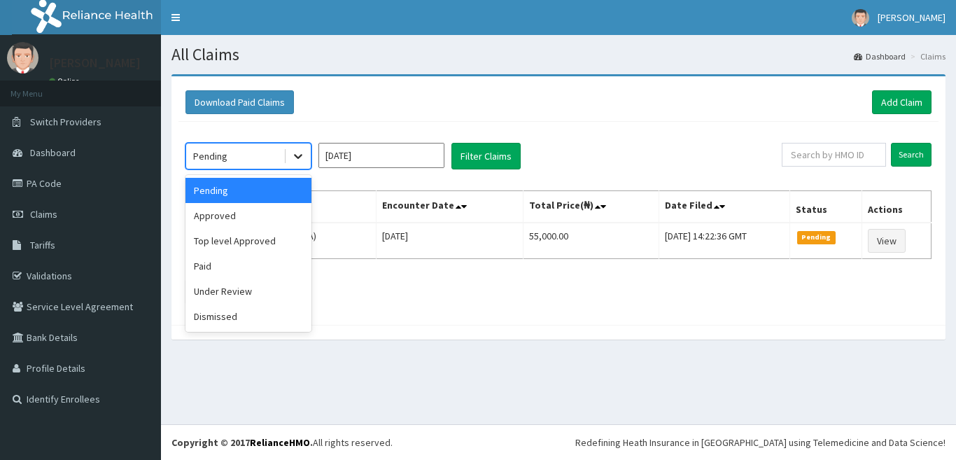
click at [294, 156] on icon at bounding box center [298, 156] width 14 height 14
click at [359, 155] on input "[DATE]" at bounding box center [381, 155] width 126 height 25
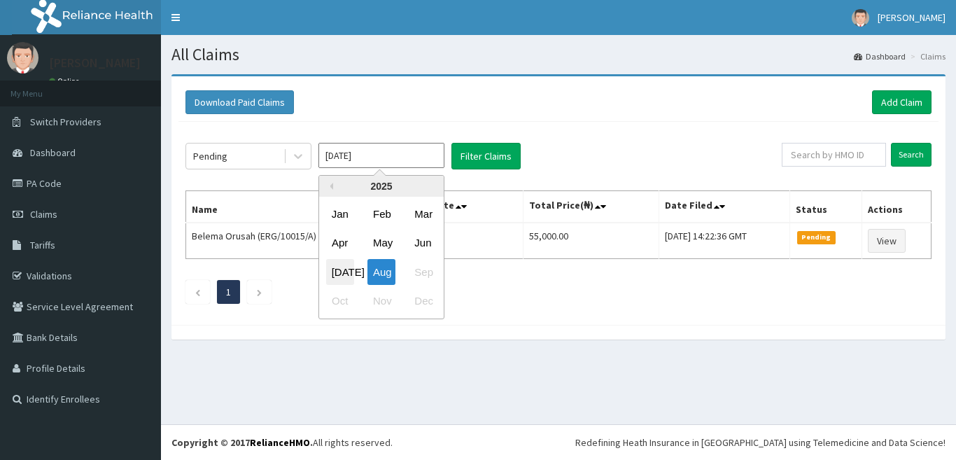
click at [350, 266] on div "[DATE]" at bounding box center [340, 272] width 28 height 26
type input "[DATE]"
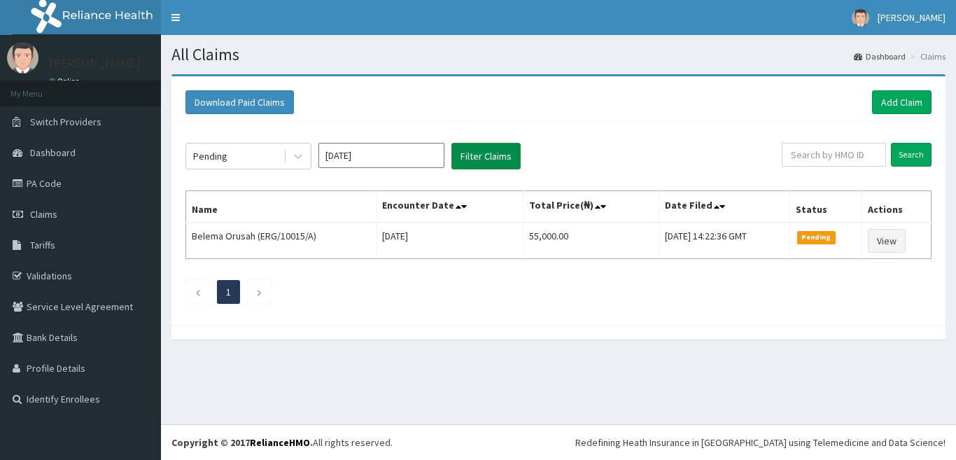
click at [509, 155] on button "Filter Claims" at bounding box center [485, 156] width 69 height 27
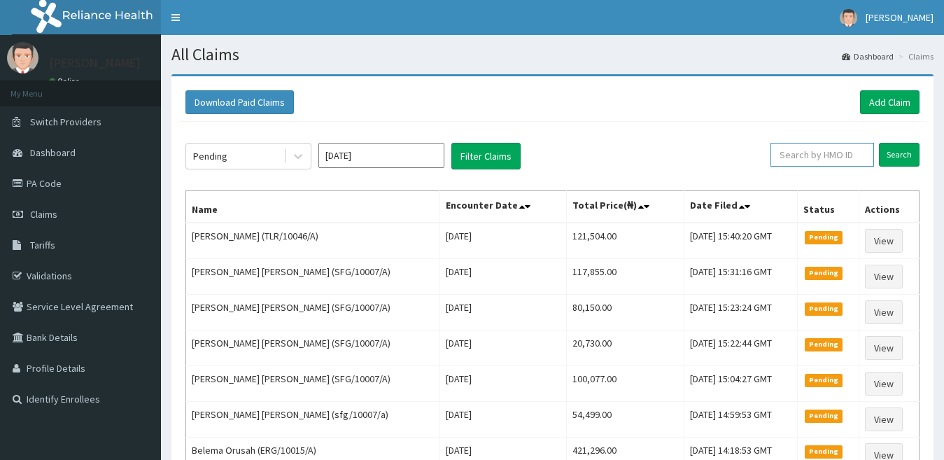
click at [794, 164] on input "text" at bounding box center [822, 155] width 104 height 24
paste input "ERG/10015/A"
type input "ERG/10015/A"
click at [885, 155] on input "Search" at bounding box center [899, 155] width 41 height 24
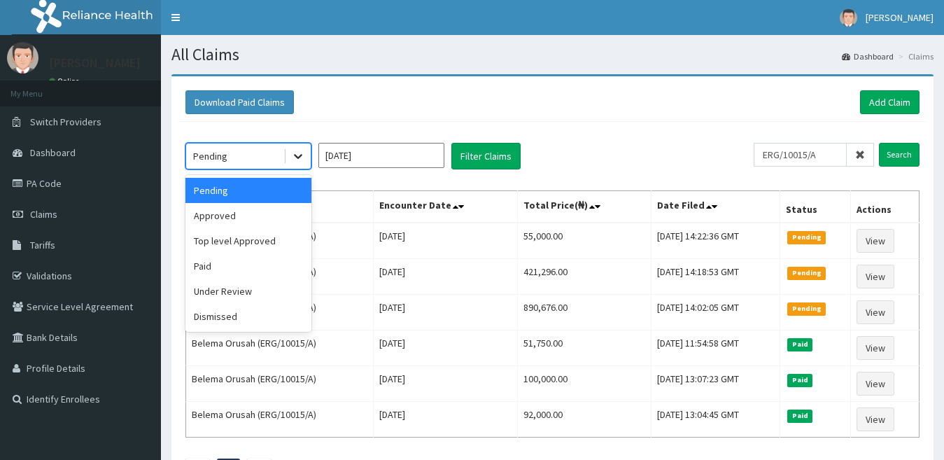
click at [295, 154] on icon at bounding box center [298, 156] width 14 height 14
drag, startPoint x: 218, startPoint y: 216, endPoint x: 279, endPoint y: 192, distance: 64.7
click at [218, 217] on div "Approved" at bounding box center [248, 215] width 126 height 25
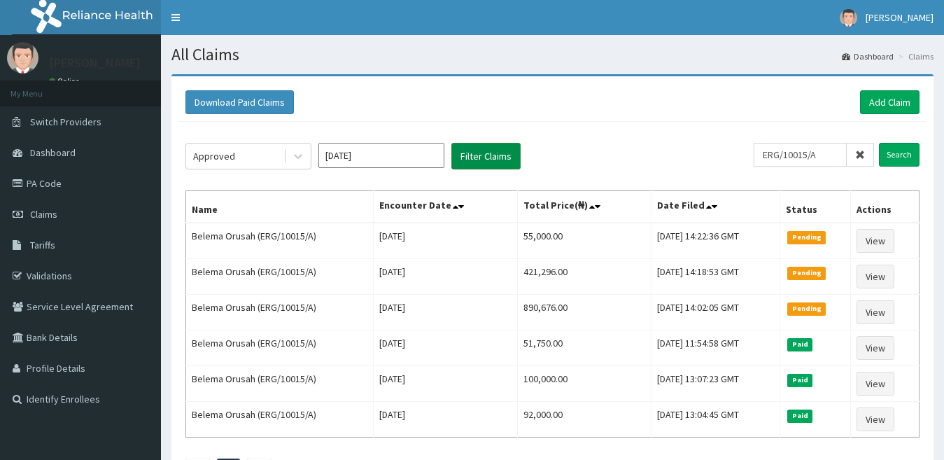
click at [498, 160] on button "Filter Claims" at bounding box center [485, 156] width 69 height 27
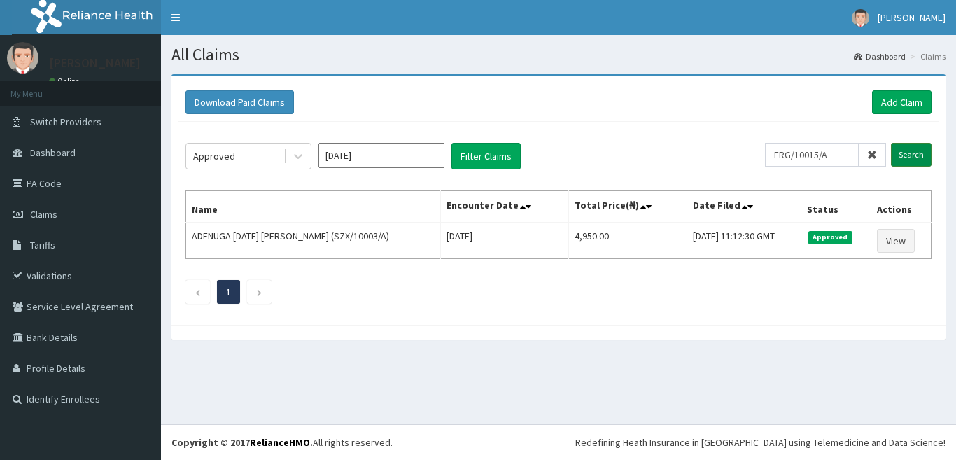
click at [923, 152] on input "Search" at bounding box center [911, 155] width 41 height 24
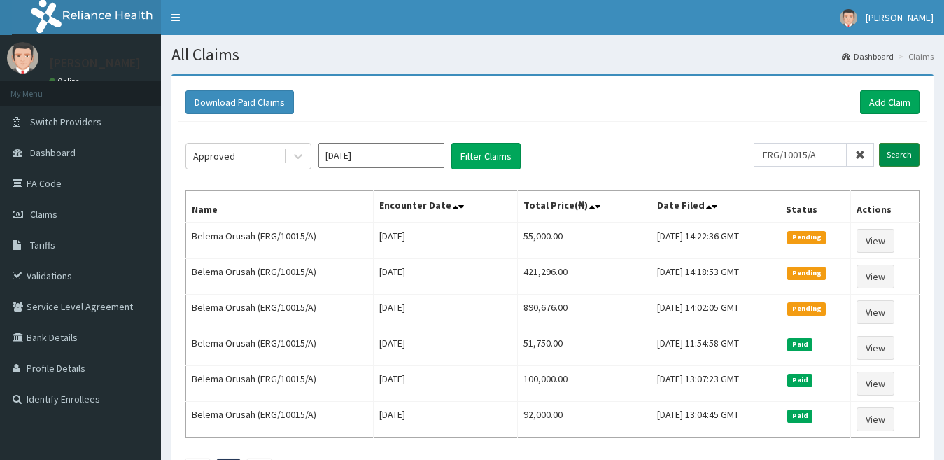
click at [902, 151] on input "Search" at bounding box center [899, 155] width 41 height 24
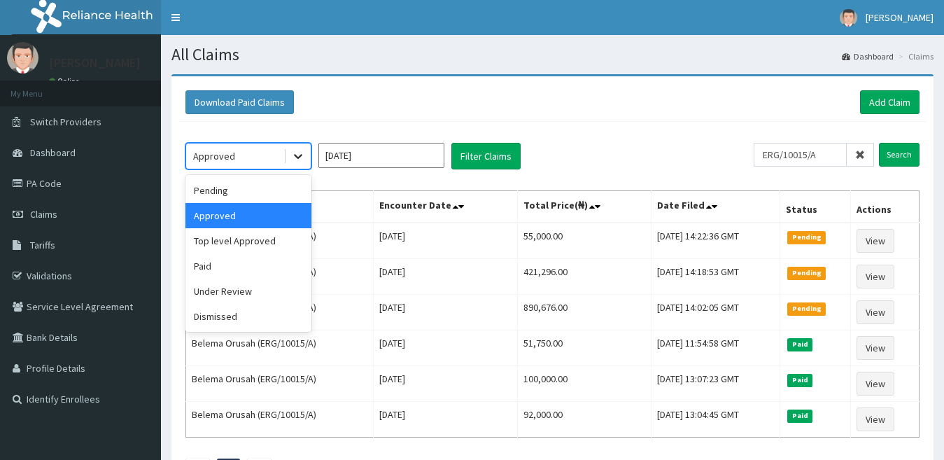
click at [298, 151] on icon at bounding box center [298, 156] width 14 height 14
click at [244, 237] on div "Top level Approved" at bounding box center [248, 240] width 126 height 25
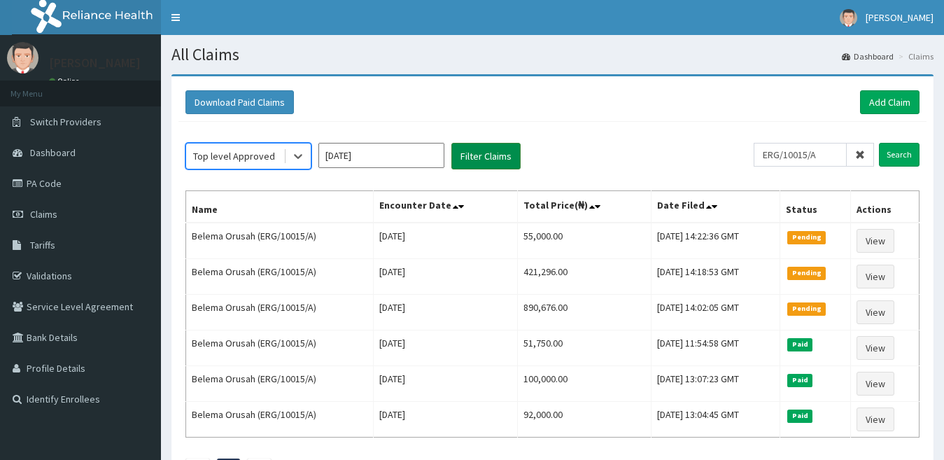
click at [500, 160] on button "Filter Claims" at bounding box center [485, 156] width 69 height 27
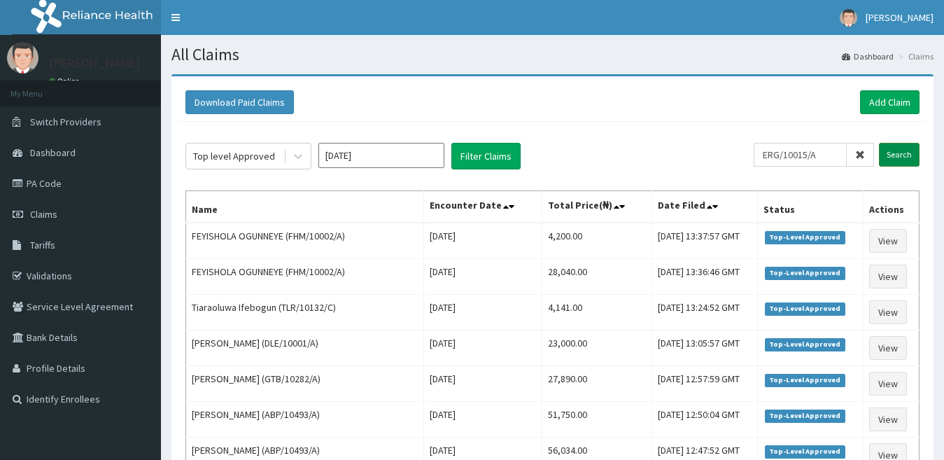
drag, startPoint x: 908, startPoint y: 159, endPoint x: 899, endPoint y: 158, distance: 9.1
click at [908, 158] on input "Search" at bounding box center [899, 155] width 41 height 24
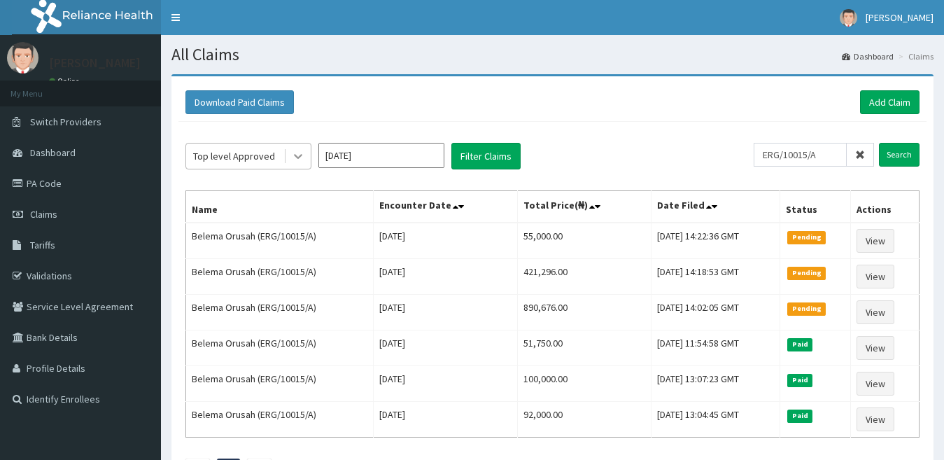
click at [301, 160] on icon at bounding box center [298, 156] width 14 height 14
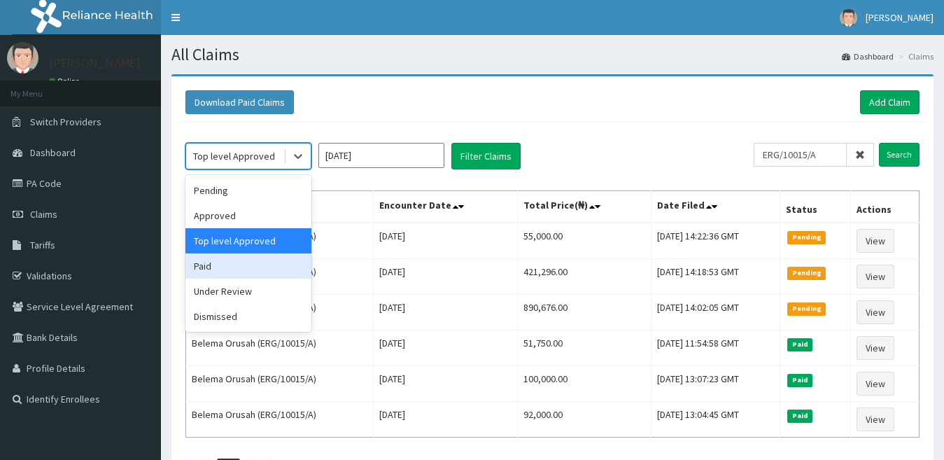
click at [251, 263] on div "Paid" at bounding box center [248, 265] width 126 height 25
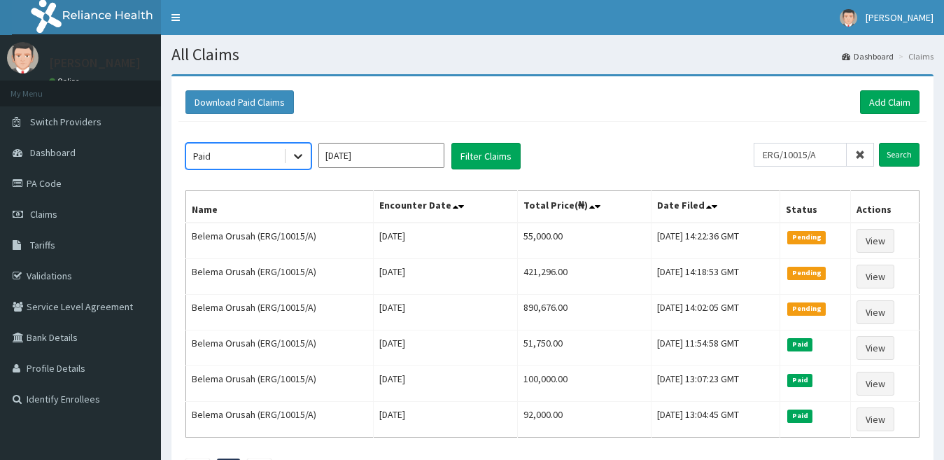
click at [299, 156] on icon at bounding box center [298, 156] width 14 height 14
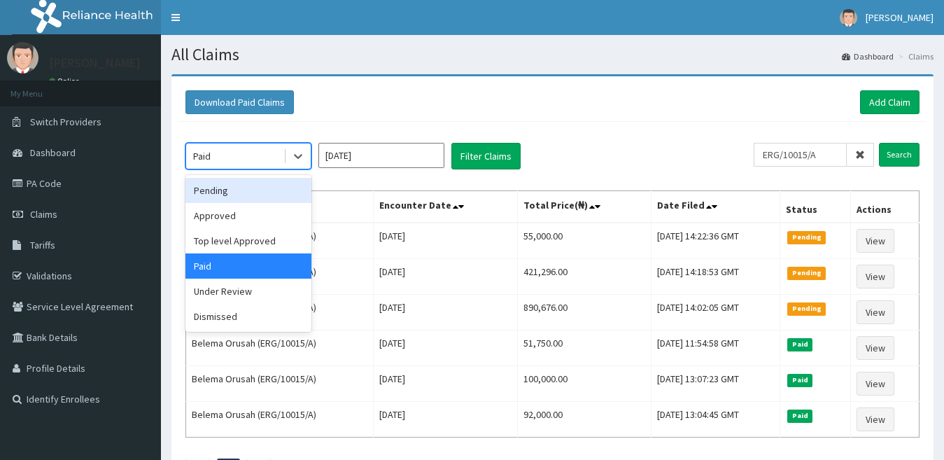
click at [235, 188] on div "Pending" at bounding box center [248, 190] width 126 height 25
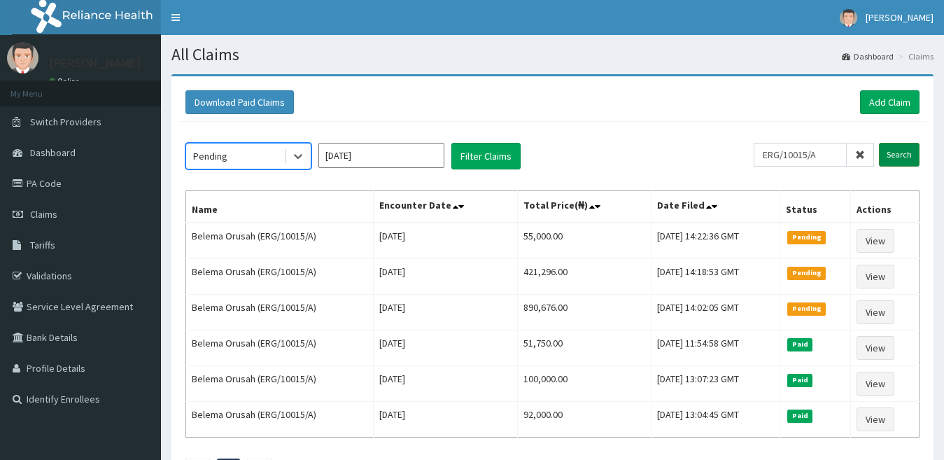
click at [905, 163] on input "Search" at bounding box center [899, 155] width 41 height 24
click at [295, 157] on icon at bounding box center [298, 156] width 14 height 14
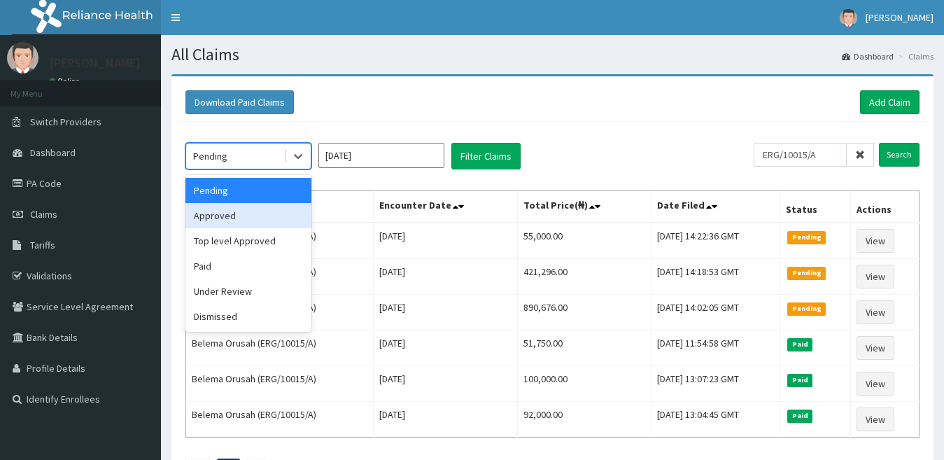
click at [279, 218] on div "Approved" at bounding box center [248, 215] width 126 height 25
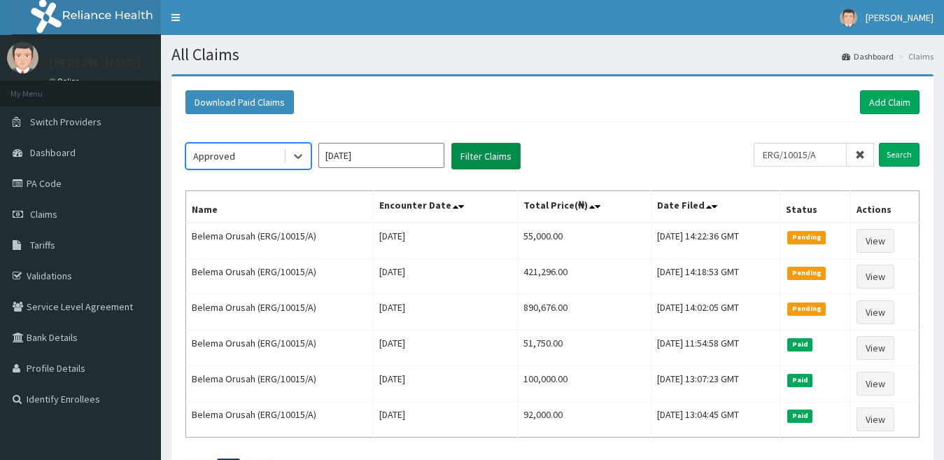
click at [484, 148] on button "Filter Claims" at bounding box center [485, 156] width 69 height 27
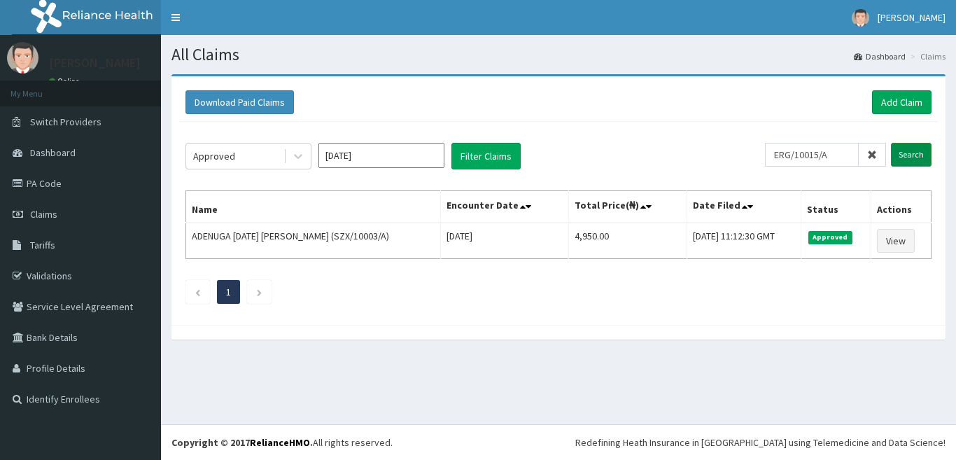
click at [914, 155] on input "Search" at bounding box center [911, 155] width 41 height 24
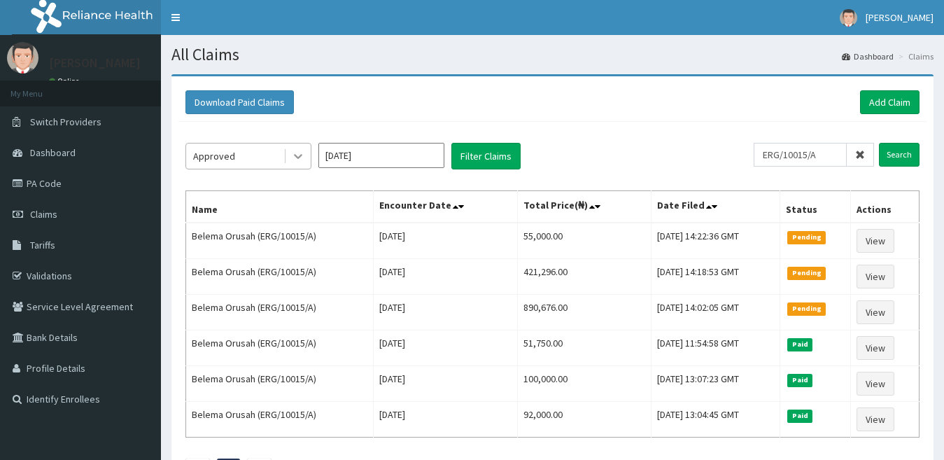
click at [306, 157] on div at bounding box center [298, 155] width 25 height 25
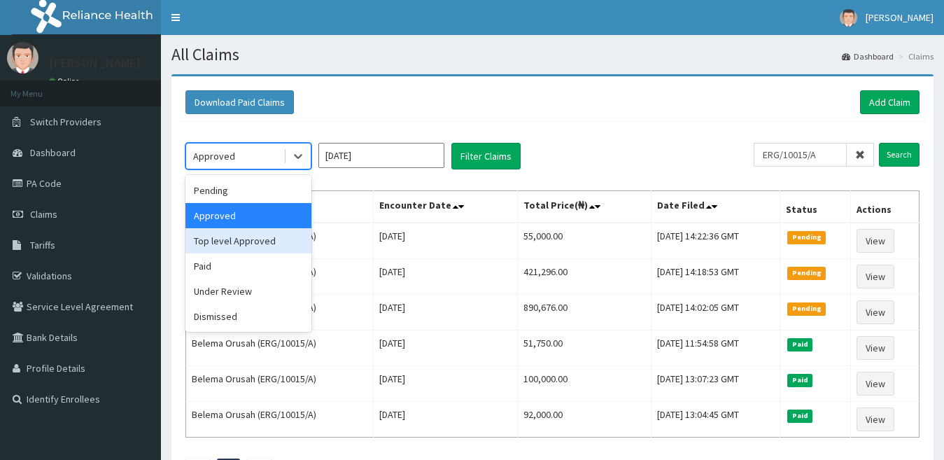
click at [246, 244] on div "Top level Approved" at bounding box center [248, 240] width 126 height 25
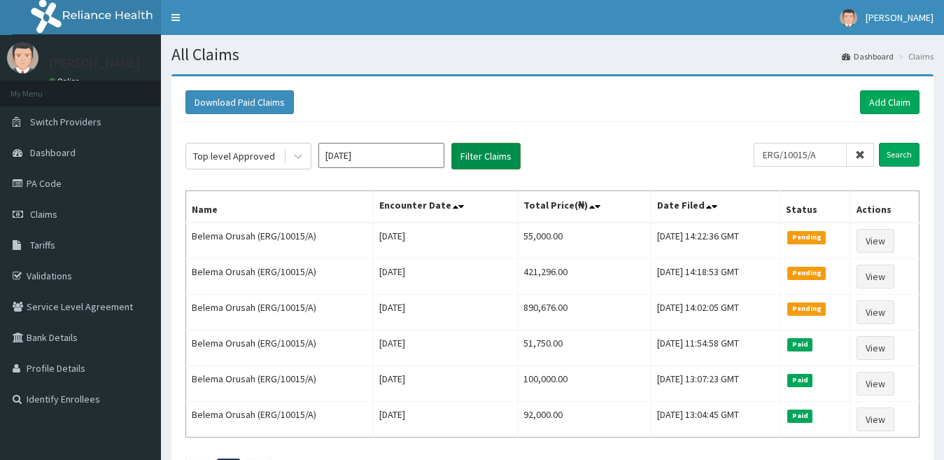
click at [481, 162] on button "Filter Claims" at bounding box center [485, 156] width 69 height 27
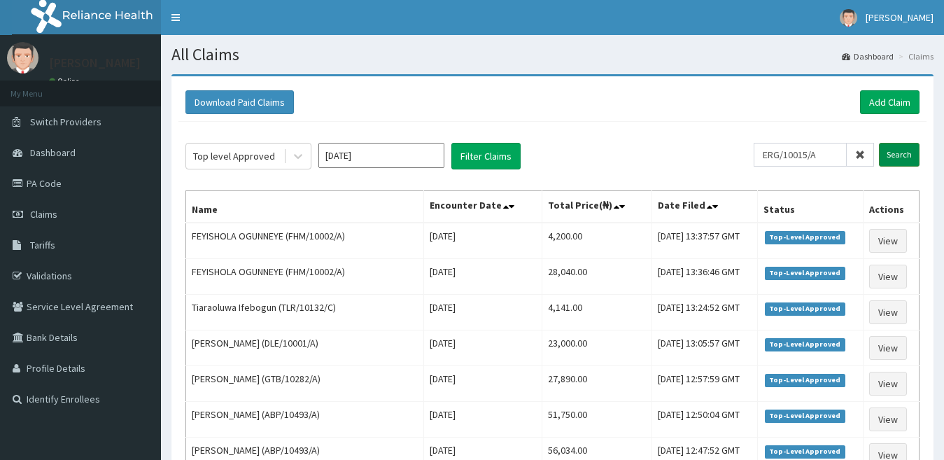
click at [894, 158] on input "Search" at bounding box center [899, 155] width 41 height 24
